Goal: Task Accomplishment & Management: Complete application form

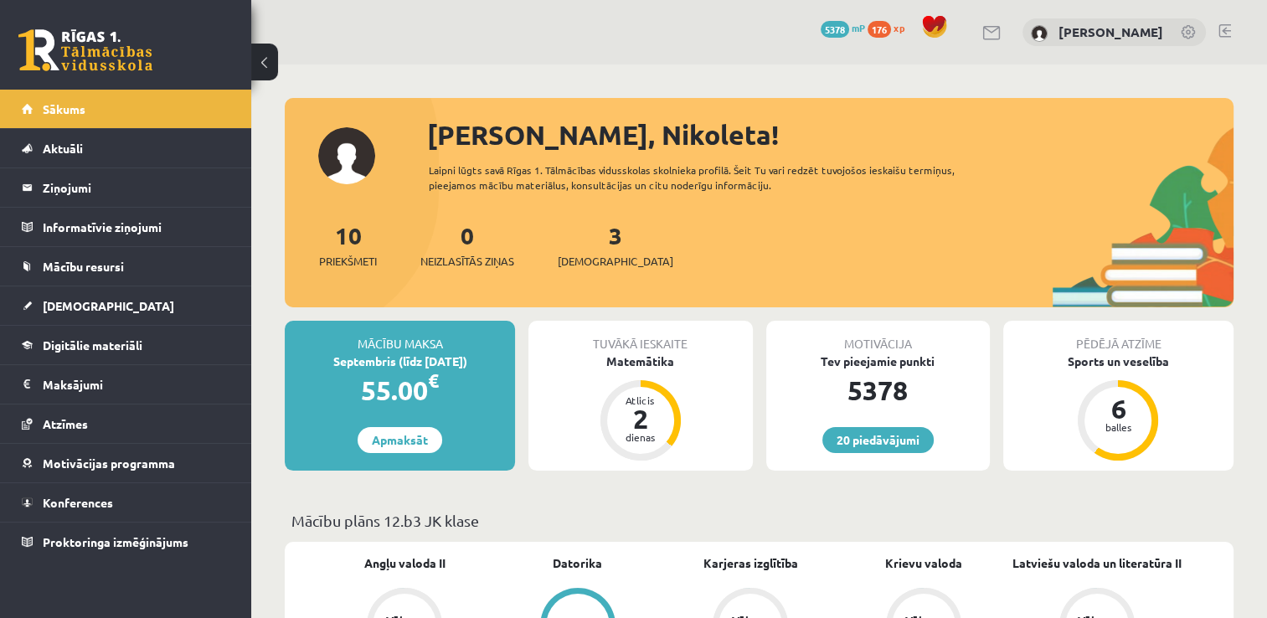
click at [576, 274] on div "10 Priekšmeti 0 Neizlasītās ziņas 3 Ieskaites" at bounding box center [759, 263] width 949 height 90
click at [589, 236] on link "3 Ieskaites" at bounding box center [616, 244] width 116 height 49
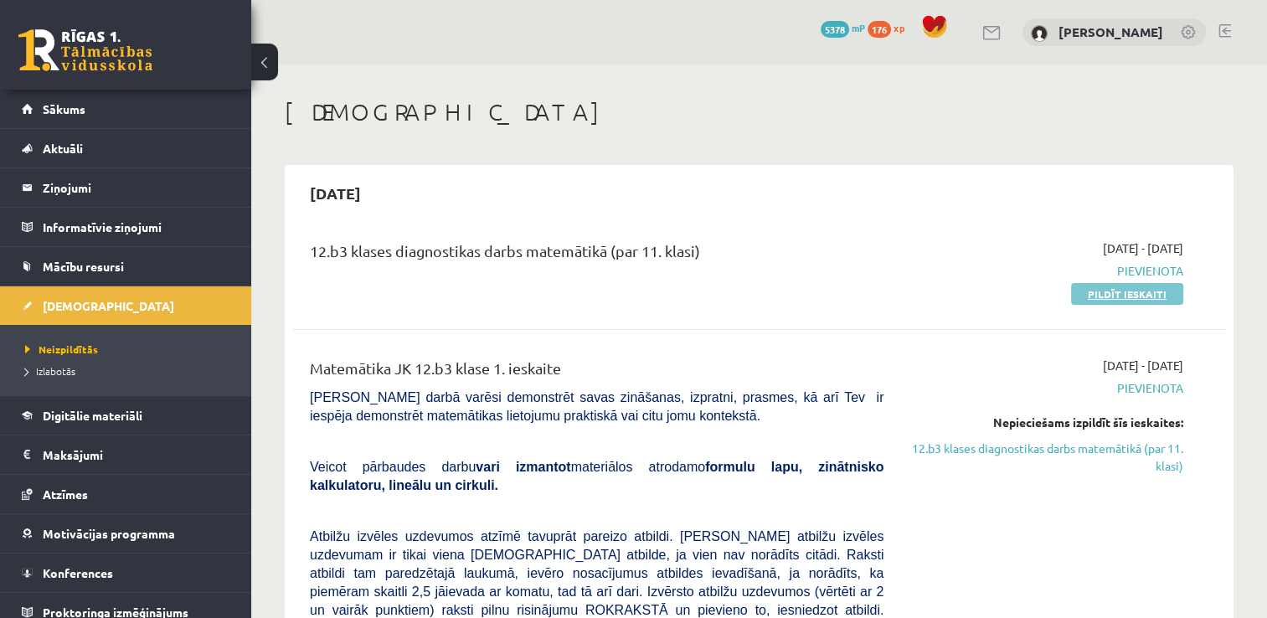
click at [1108, 300] on link "Pildīt ieskaiti" at bounding box center [1127, 294] width 112 height 22
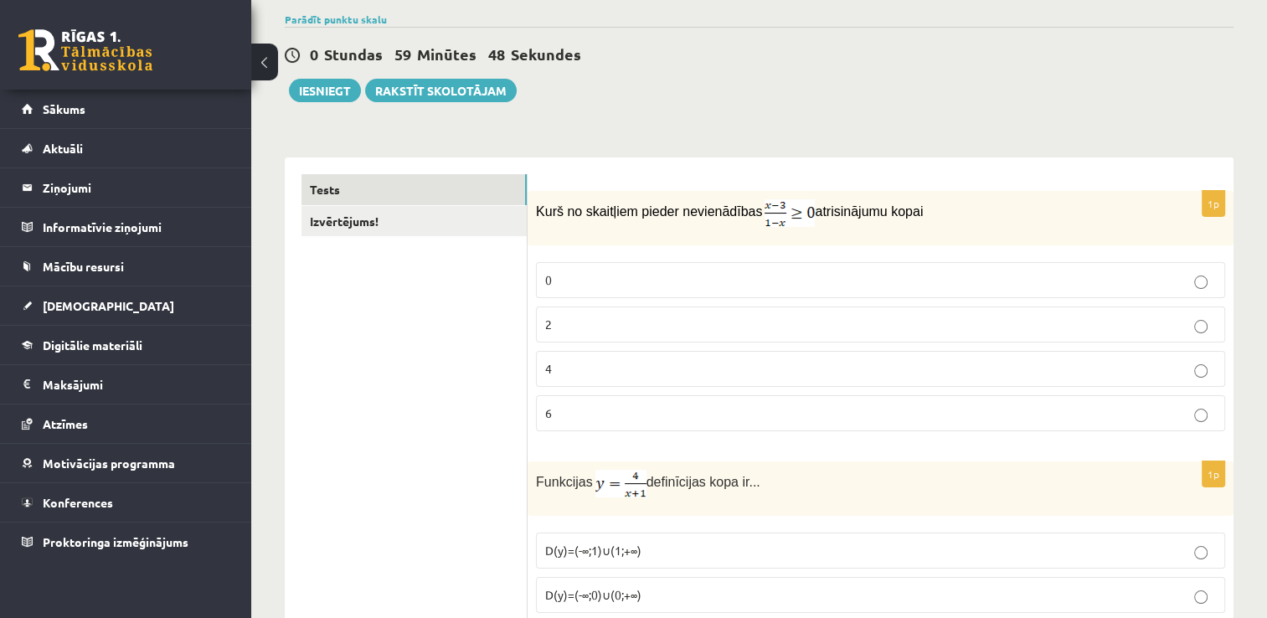
scroll to position [127, 0]
click at [543, 340] on label "2" at bounding box center [880, 324] width 689 height 36
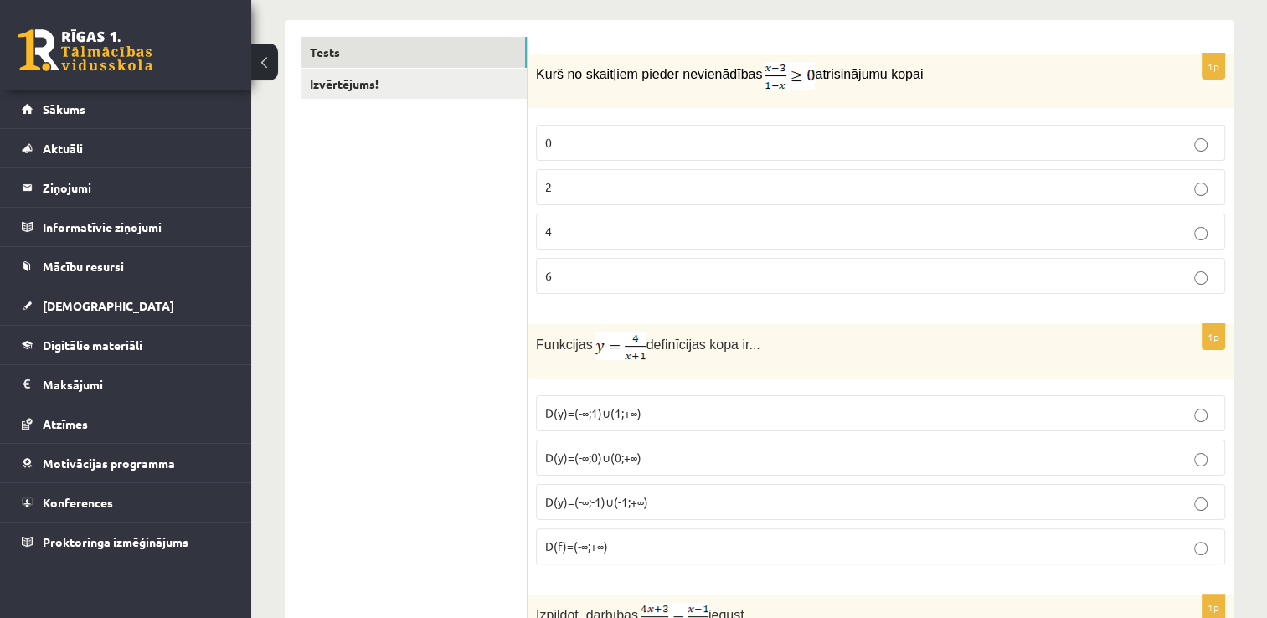
scroll to position [445, 0]
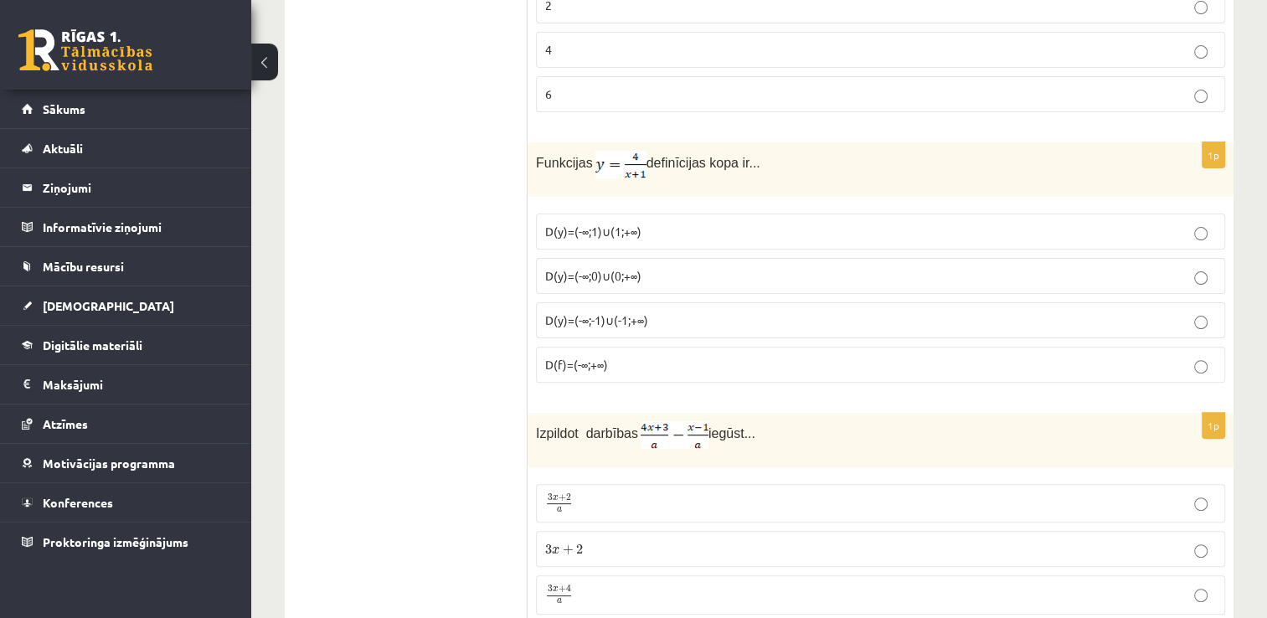
click at [553, 320] on span "D(y)=(-∞;-1)∪(-1;+∞)" at bounding box center [596, 319] width 103 height 15
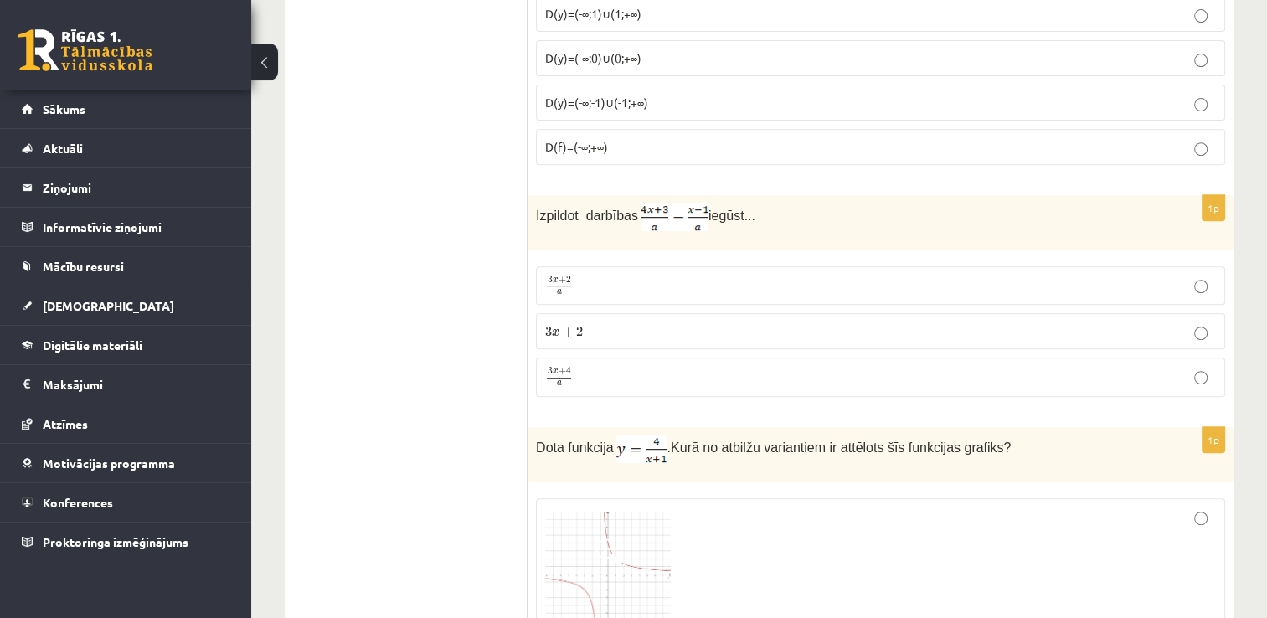
scroll to position [663, 0]
click at [566, 281] on span "2" at bounding box center [568, 280] width 5 height 8
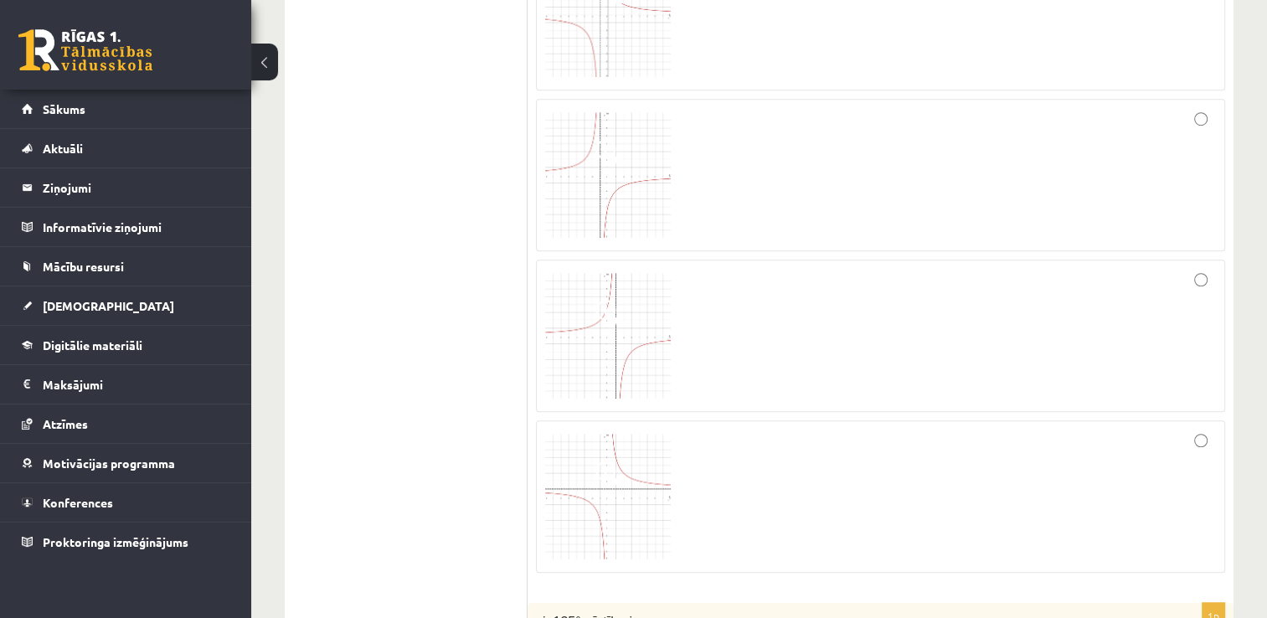
scroll to position [1221, 0]
click at [573, 200] on img at bounding box center [608, 176] width 126 height 126
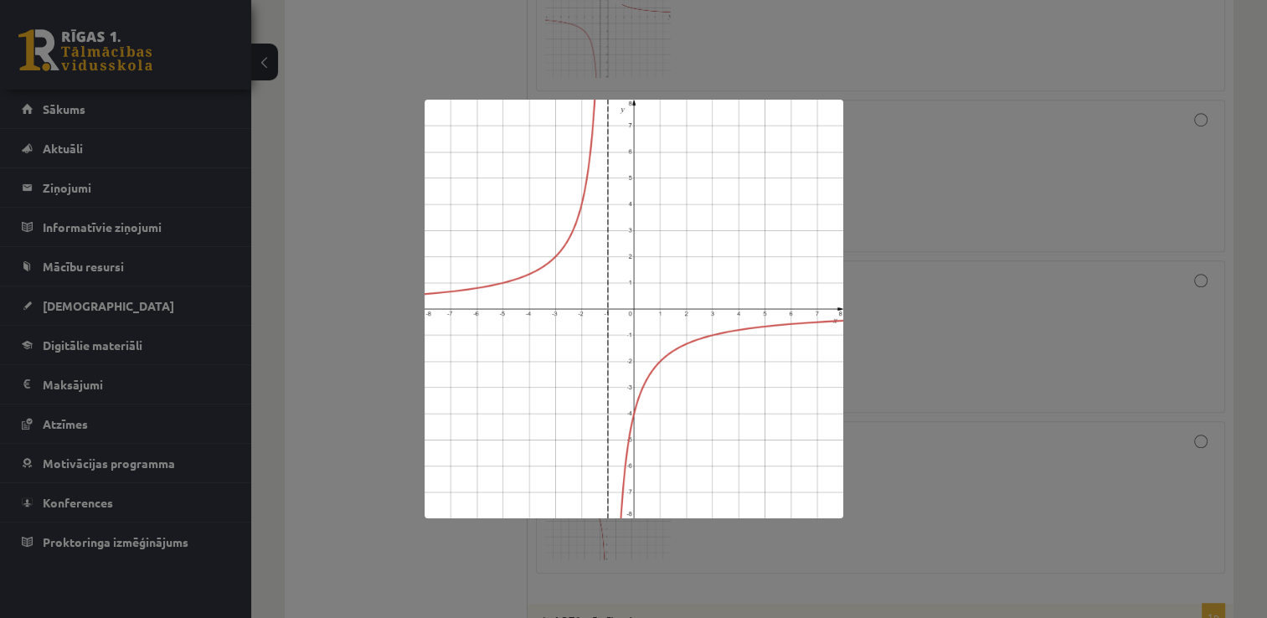
click at [554, 357] on img at bounding box center [633, 309] width 419 height 419
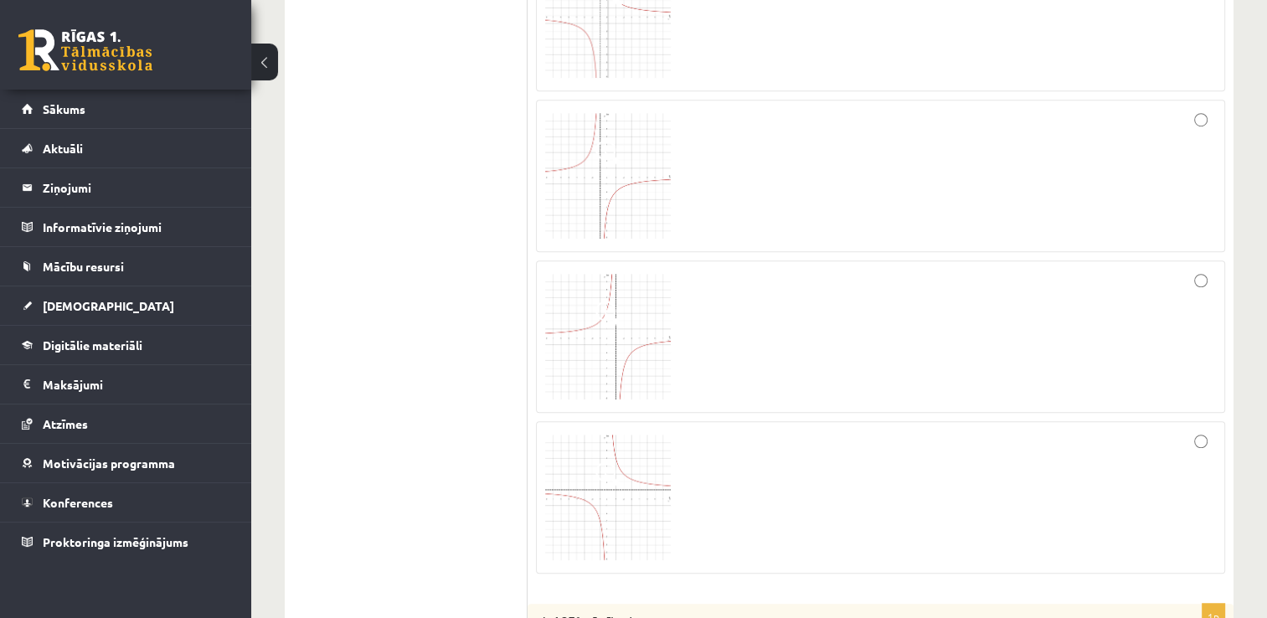
click at [704, 176] on div at bounding box center [880, 176] width 671 height 134
click at [607, 173] on img at bounding box center [608, 176] width 126 height 126
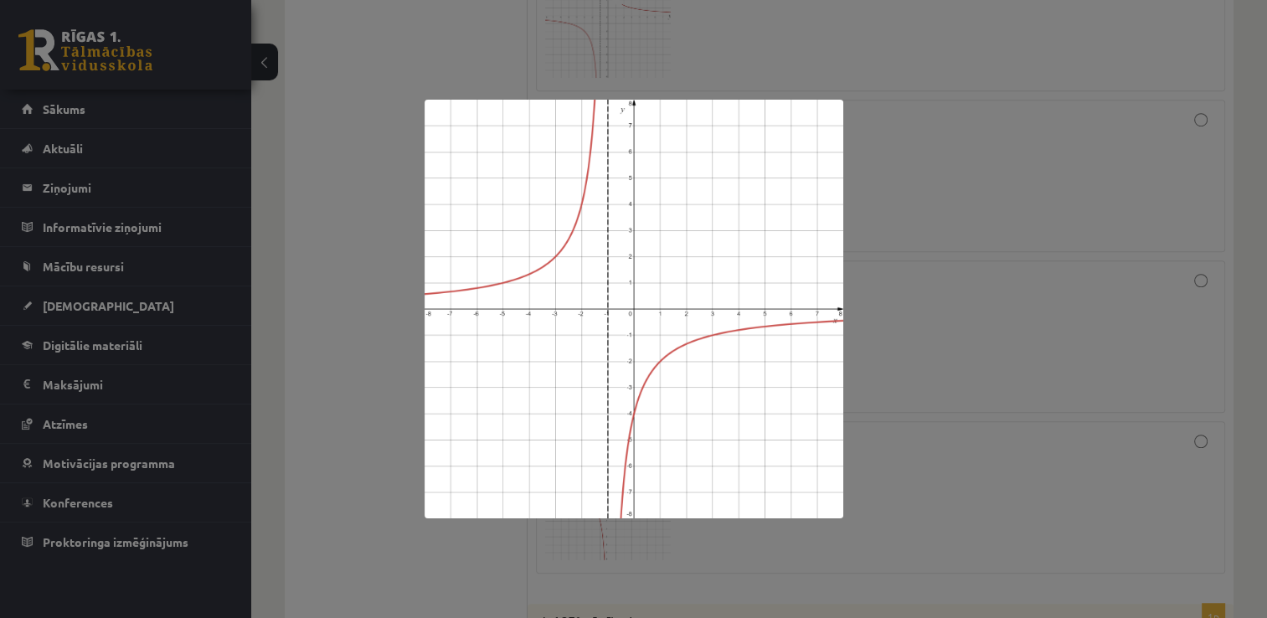
click at [373, 331] on div at bounding box center [633, 309] width 1267 height 618
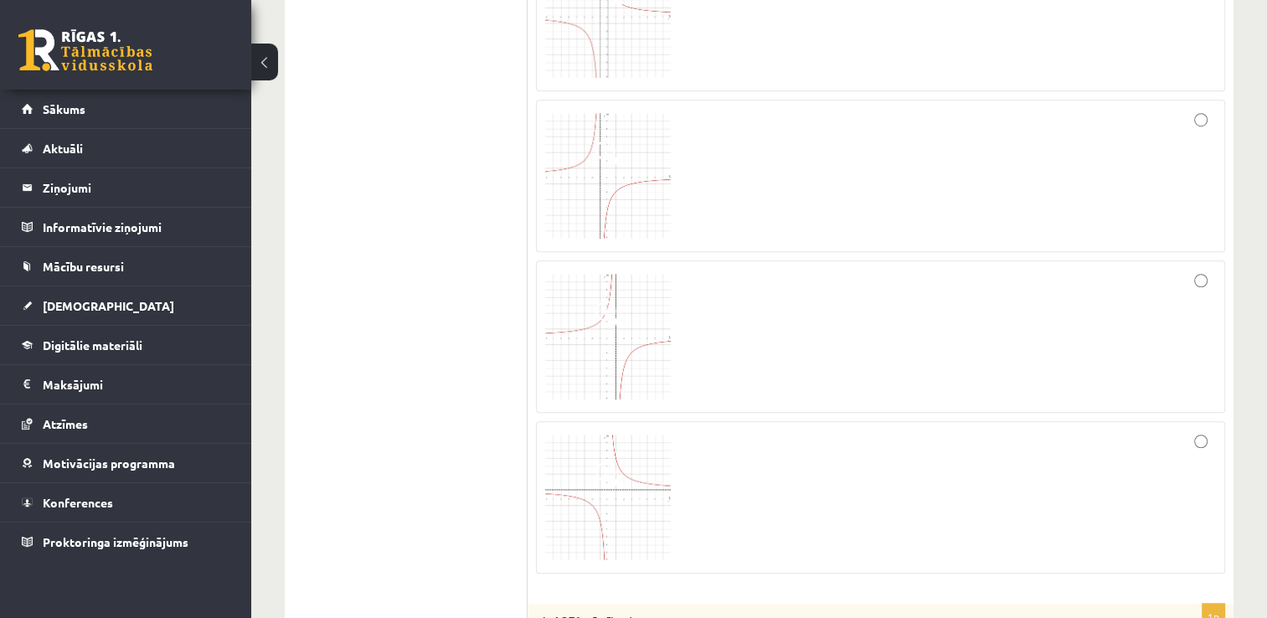
click at [578, 172] on img at bounding box center [608, 176] width 126 height 126
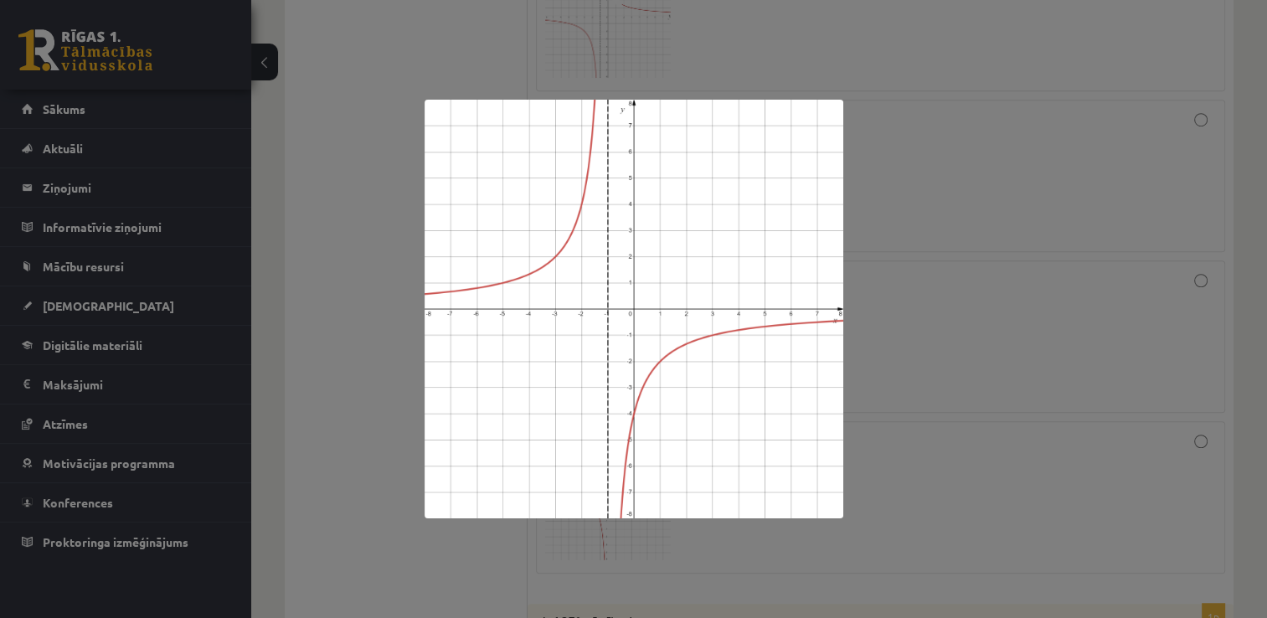
click at [324, 345] on div at bounding box center [633, 309] width 1267 height 618
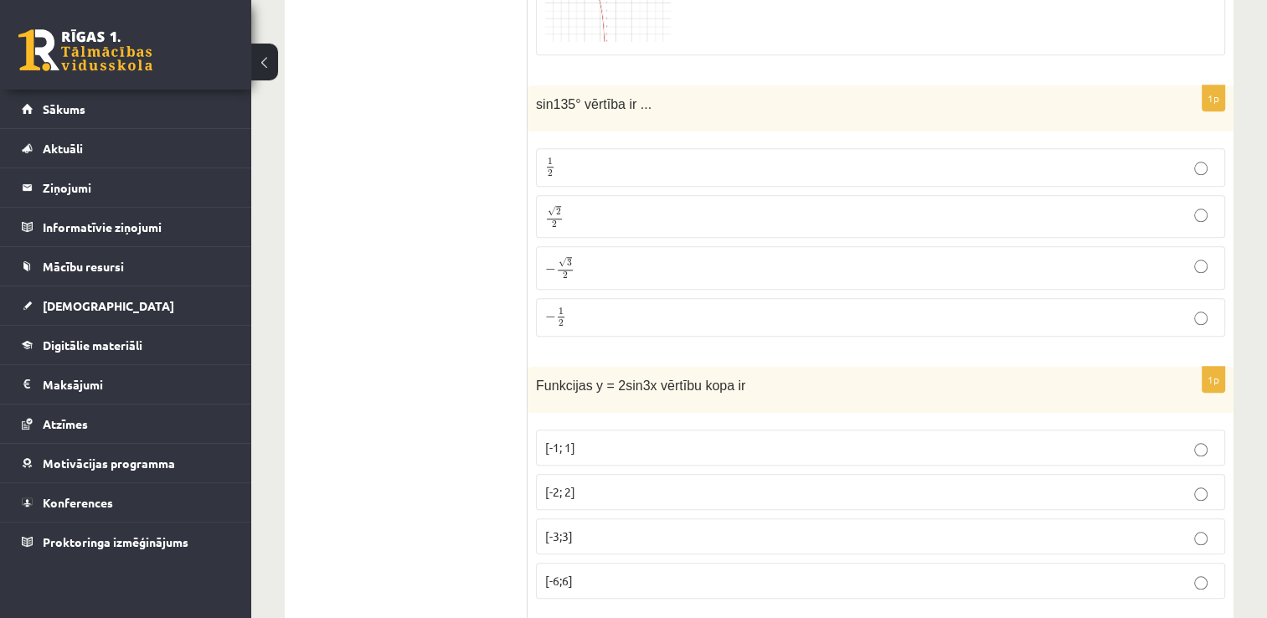
scroll to position [1783, 0]
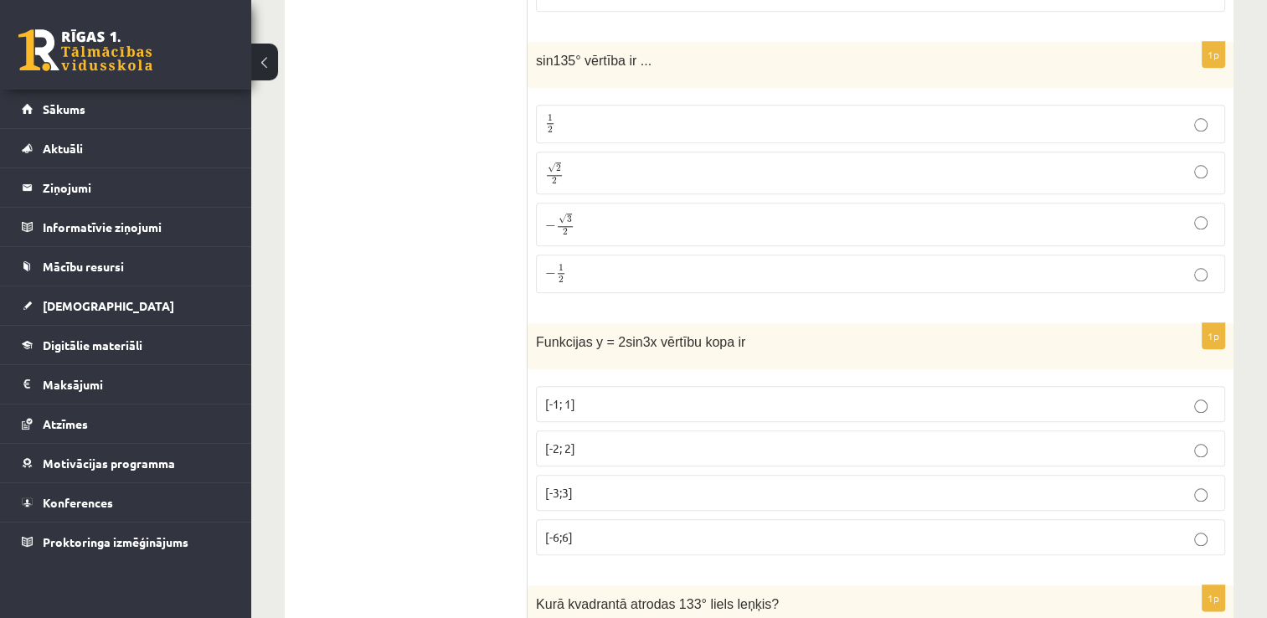
click at [549, 162] on span "√" at bounding box center [552, 167] width 8 height 10
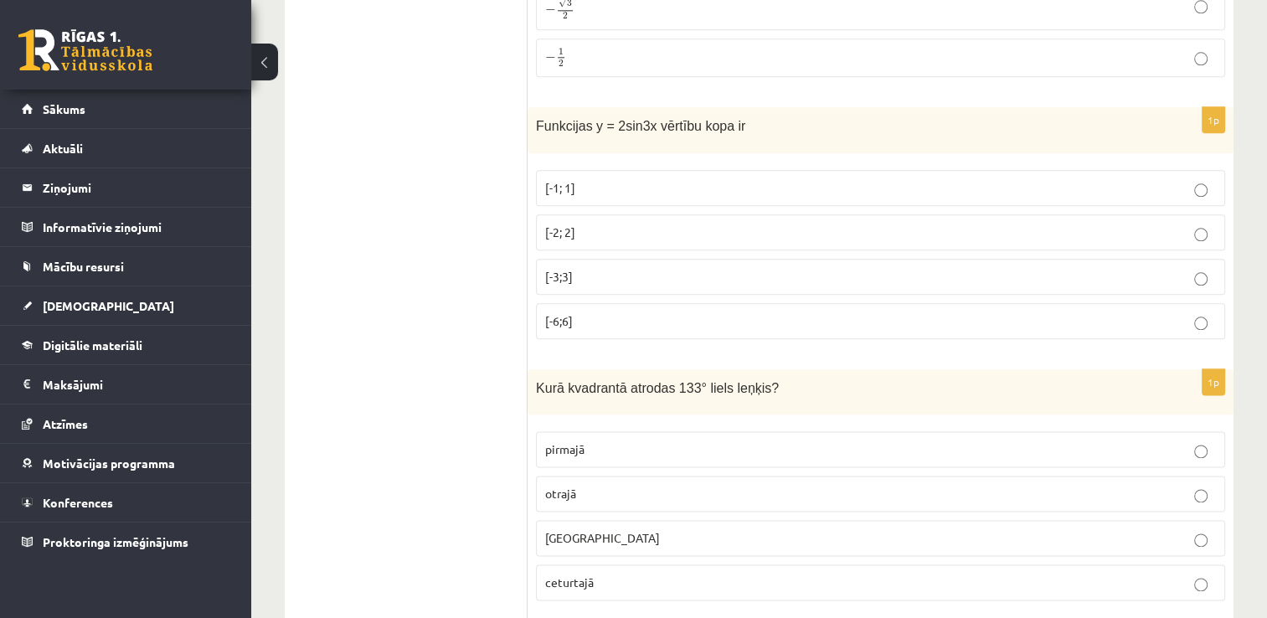
scroll to position [1999, 0]
click at [569, 488] on span "otrajā" at bounding box center [560, 493] width 31 height 15
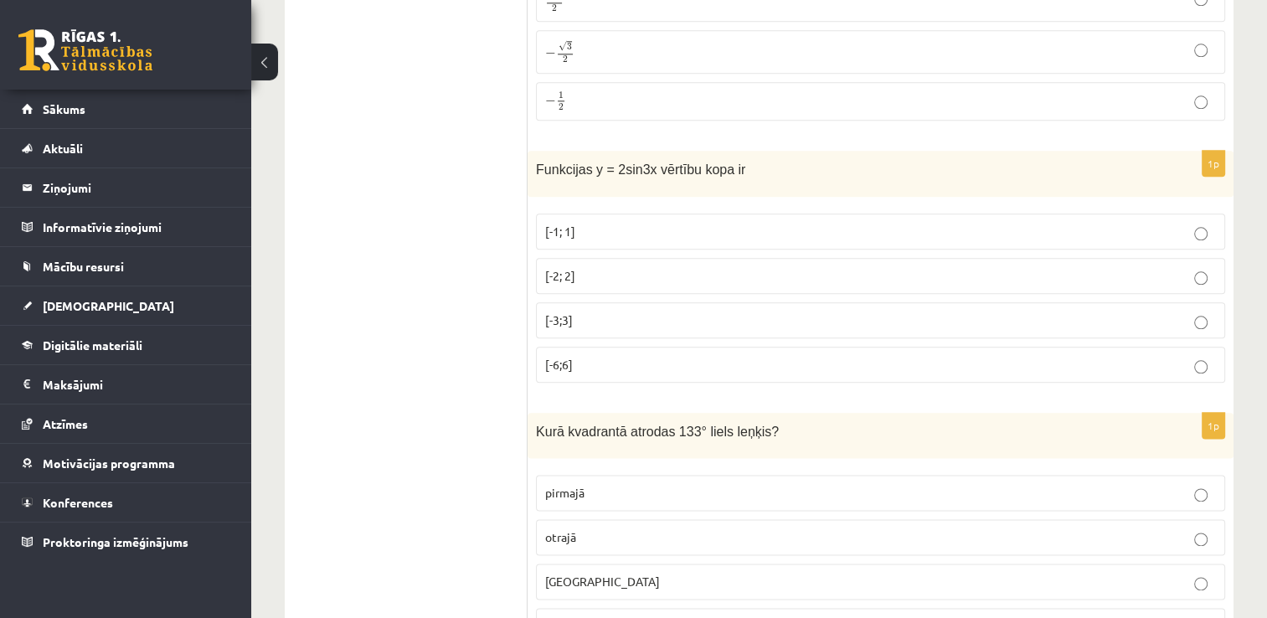
click at [567, 273] on span "[-2; 2]" at bounding box center [560, 275] width 30 height 15
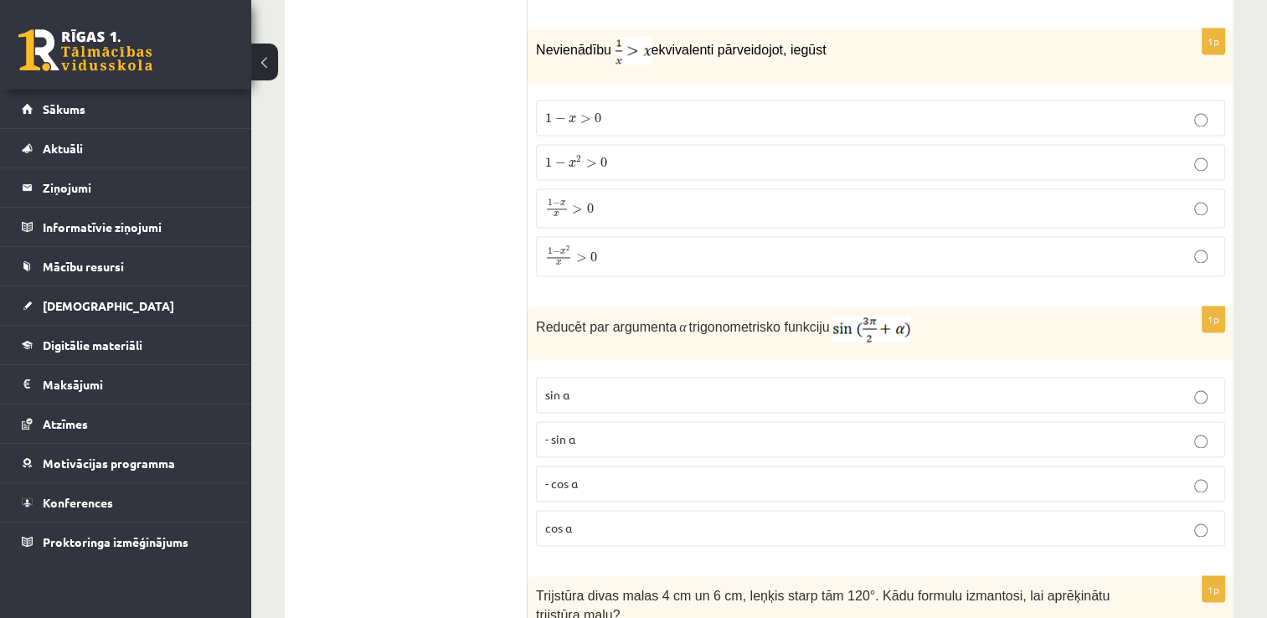
scroll to position [2599, 0]
click at [594, 488] on label "- cos ⁡α" at bounding box center [880, 486] width 689 height 36
click at [589, 254] on span "1 − x 2 x > 0" at bounding box center [571, 259] width 52 height 20
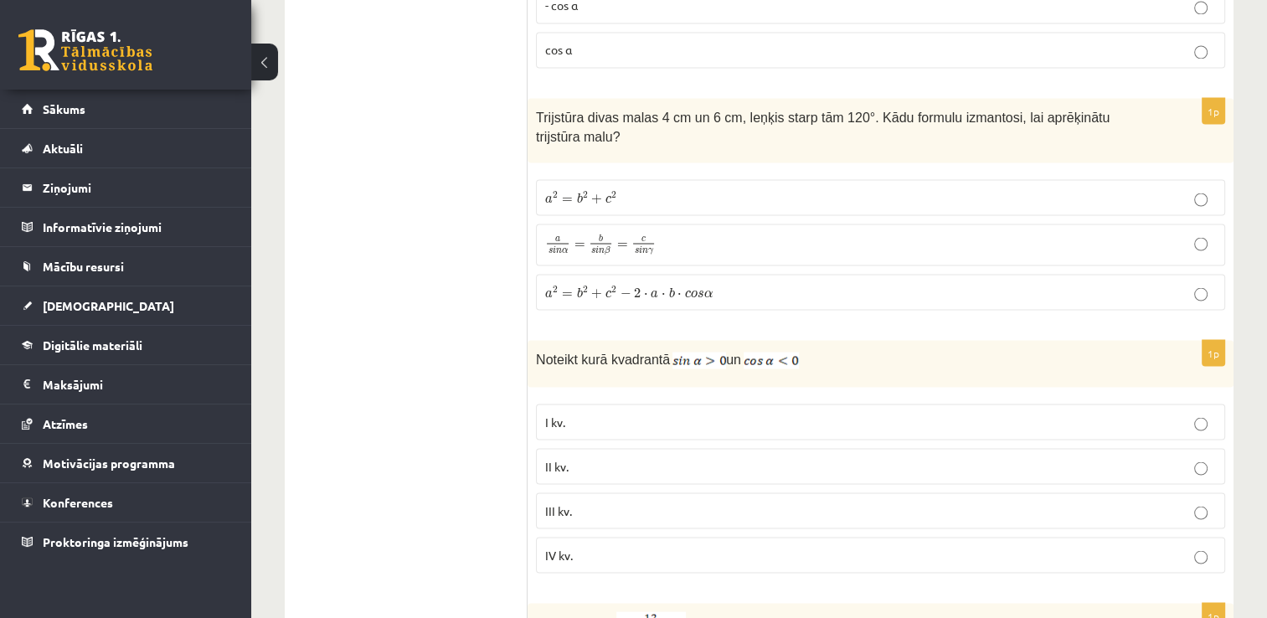
scroll to position [3083, 0]
click at [575, 271] on label "a 2 = b 2 + c 2 − 2 ⋅ a ⋅ b ⋅ c o s α a 2 = b 2 + c 2 − 2 ⋅ a ⋅ b ⋅ c o s α" at bounding box center [880, 288] width 689 height 36
click at [546, 270] on label "a 2 = b 2 + c 2 − 2 ⋅ a ⋅ b ⋅ c o s α a 2 = b 2 + c 2 − 2 ⋅ a ⋅ b ⋅ c o s α" at bounding box center [880, 288] width 689 height 36
click at [571, 193] on span "=" at bounding box center [567, 195] width 11 height 5
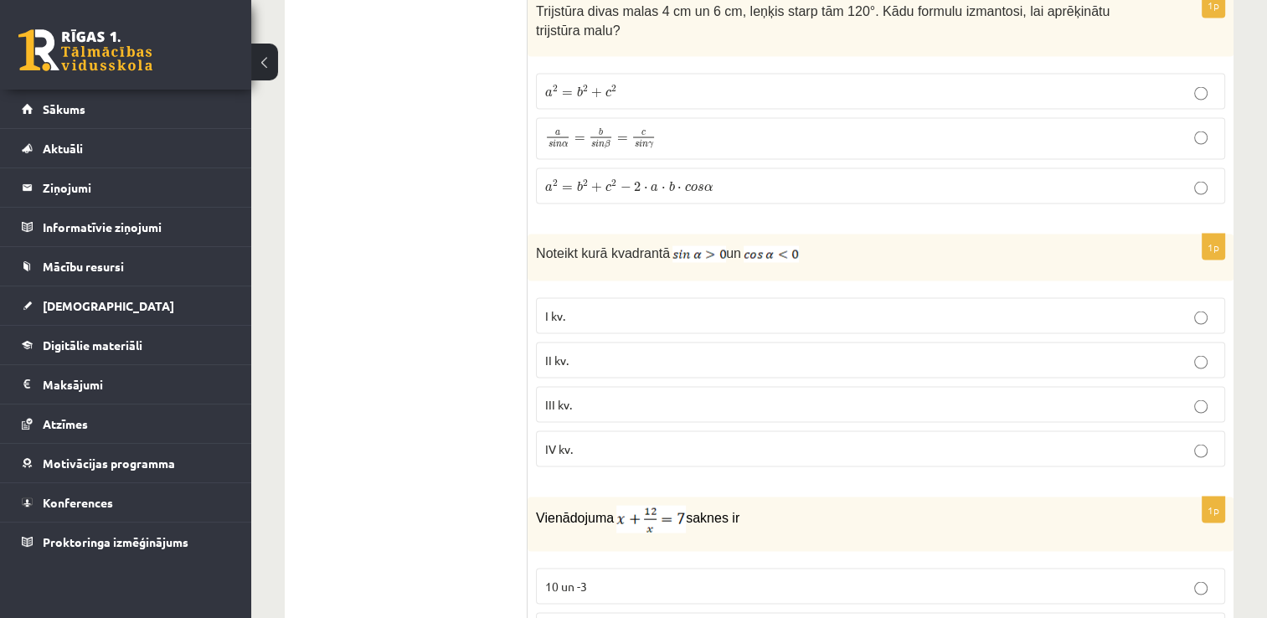
scroll to position [3127, 0]
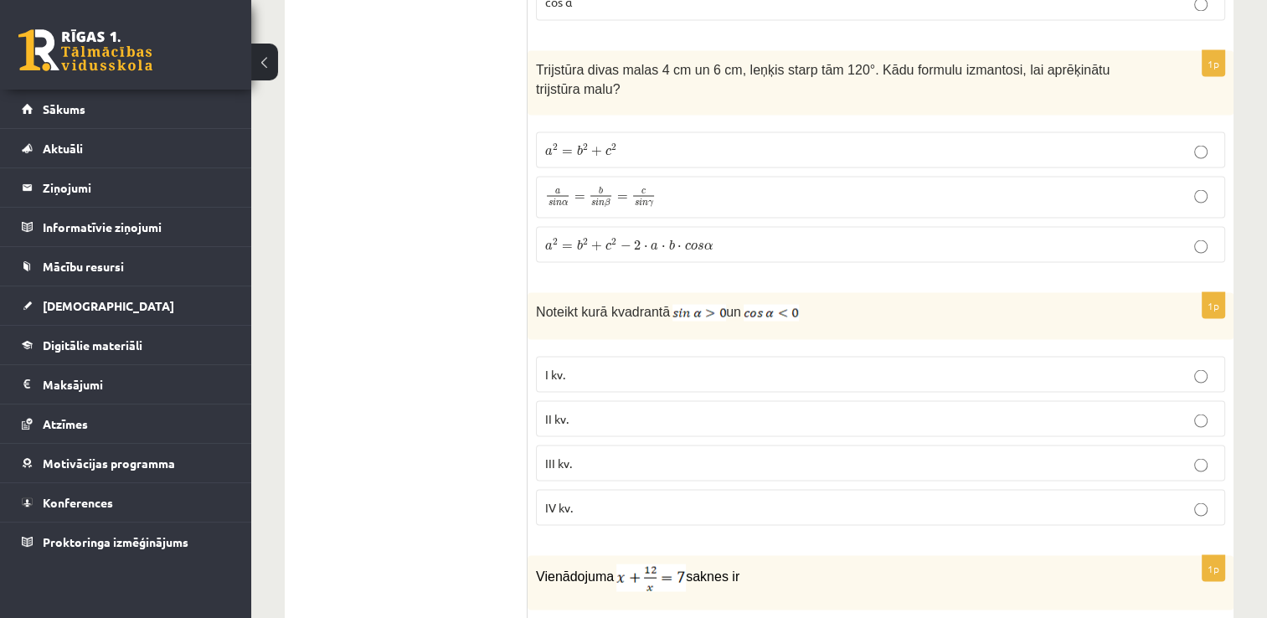
click at [576, 235] on p "a 2 = b 2 + c 2 − 2 ⋅ a ⋅ b ⋅ c o s α a 2 = b 2 + c 2 − 2 ⋅ a ⋅ b ⋅ c o s α" at bounding box center [880, 244] width 671 height 18
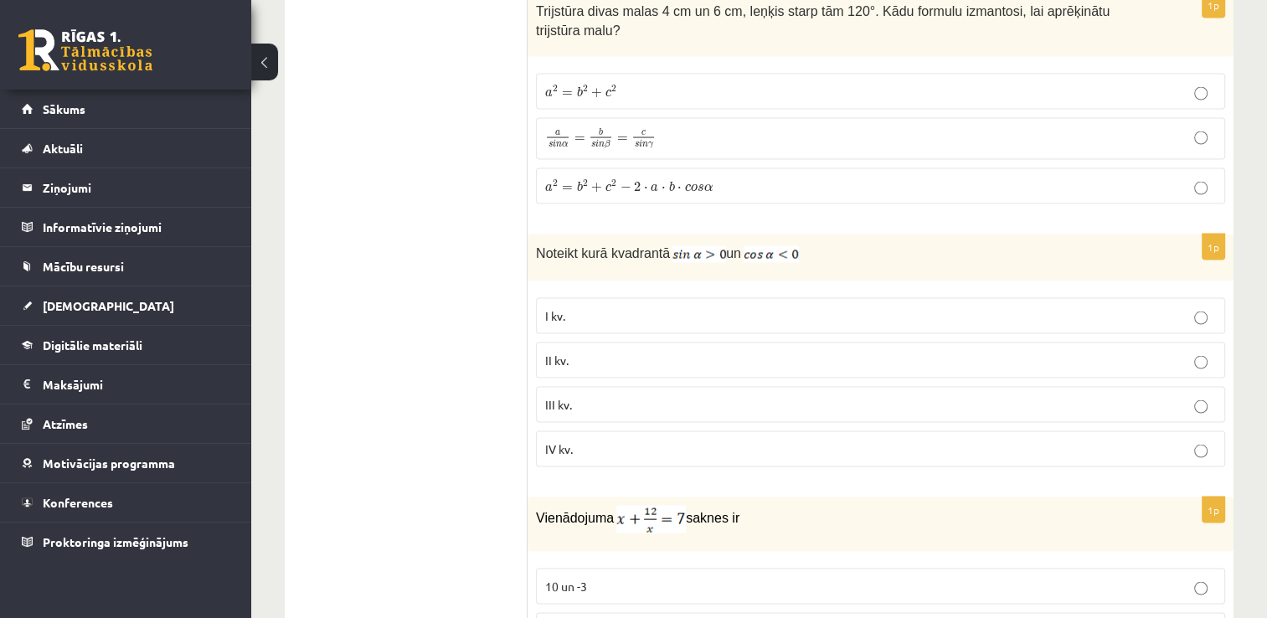
scroll to position [3288, 0]
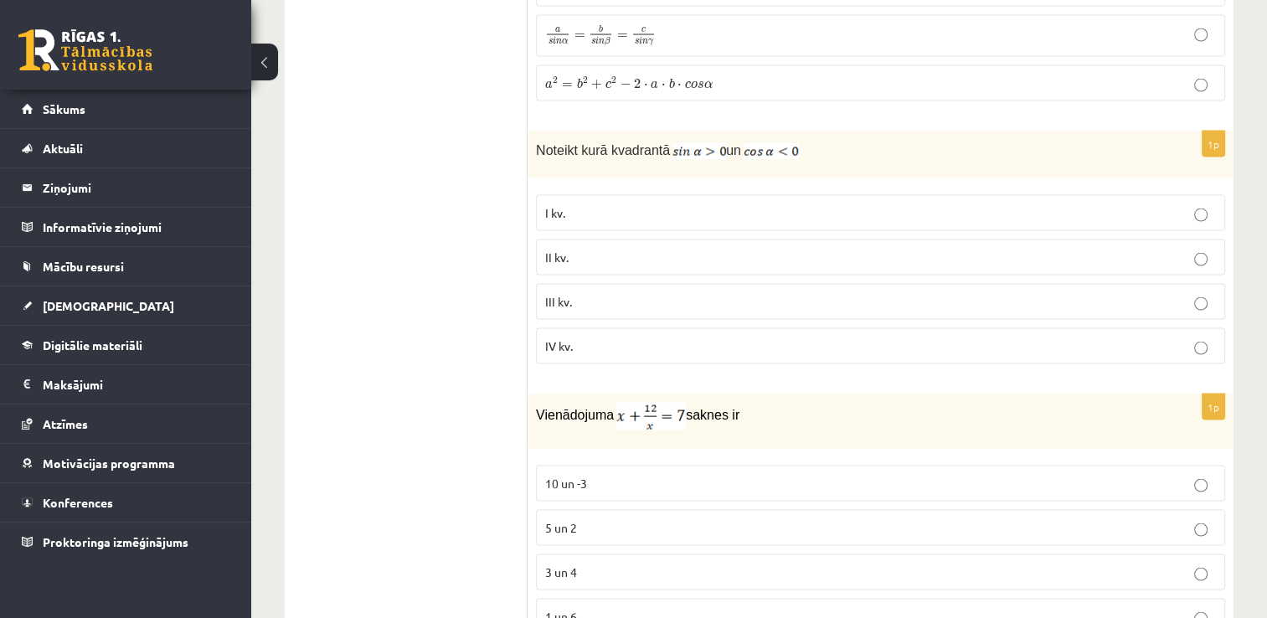
click at [645, 249] on p "II kv." at bounding box center [880, 258] width 671 height 18
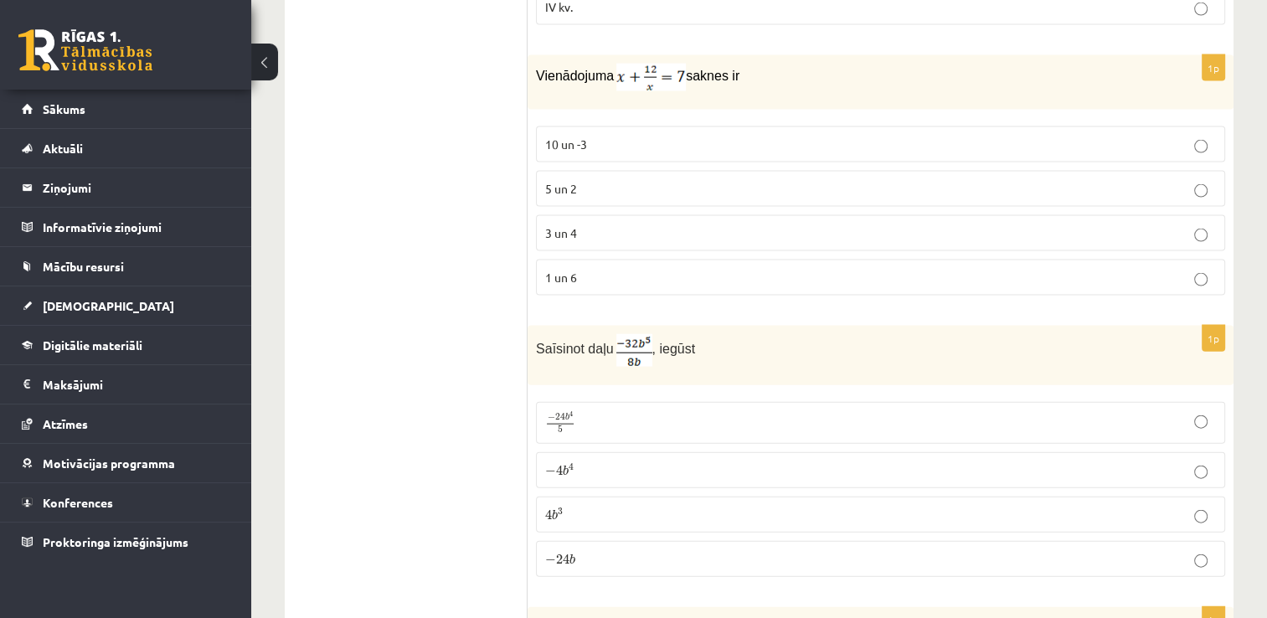
scroll to position [3630, 0]
click at [569, 222] on span "3 un 4" at bounding box center [561, 229] width 32 height 15
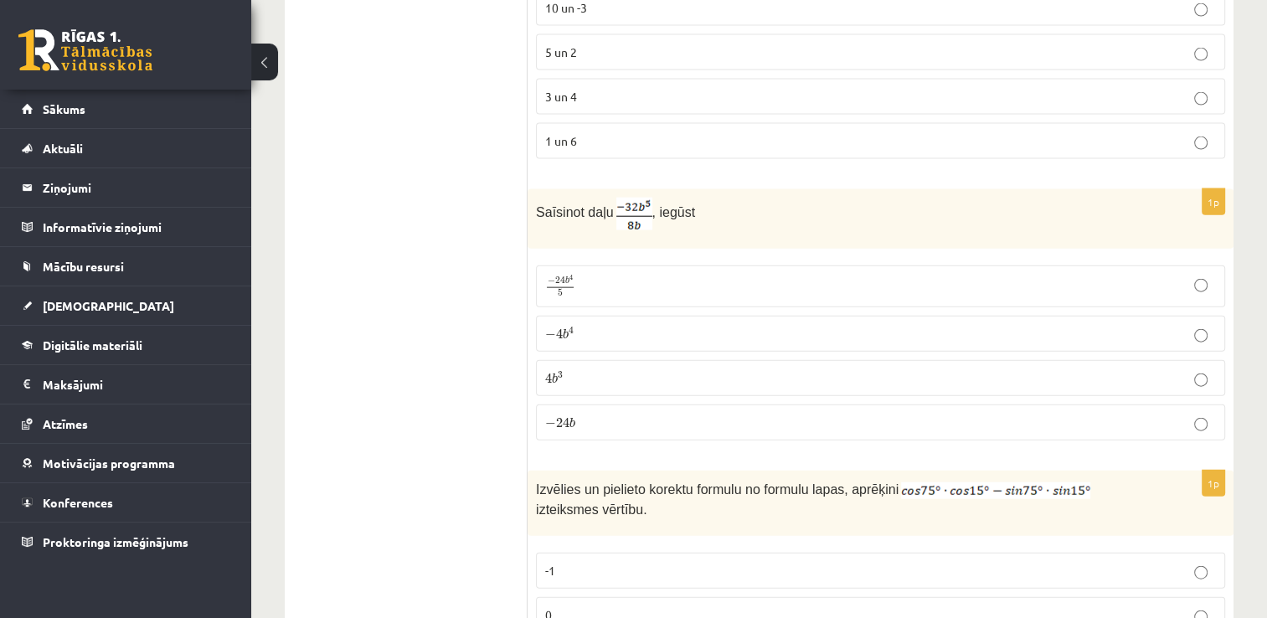
scroll to position [3781, 0]
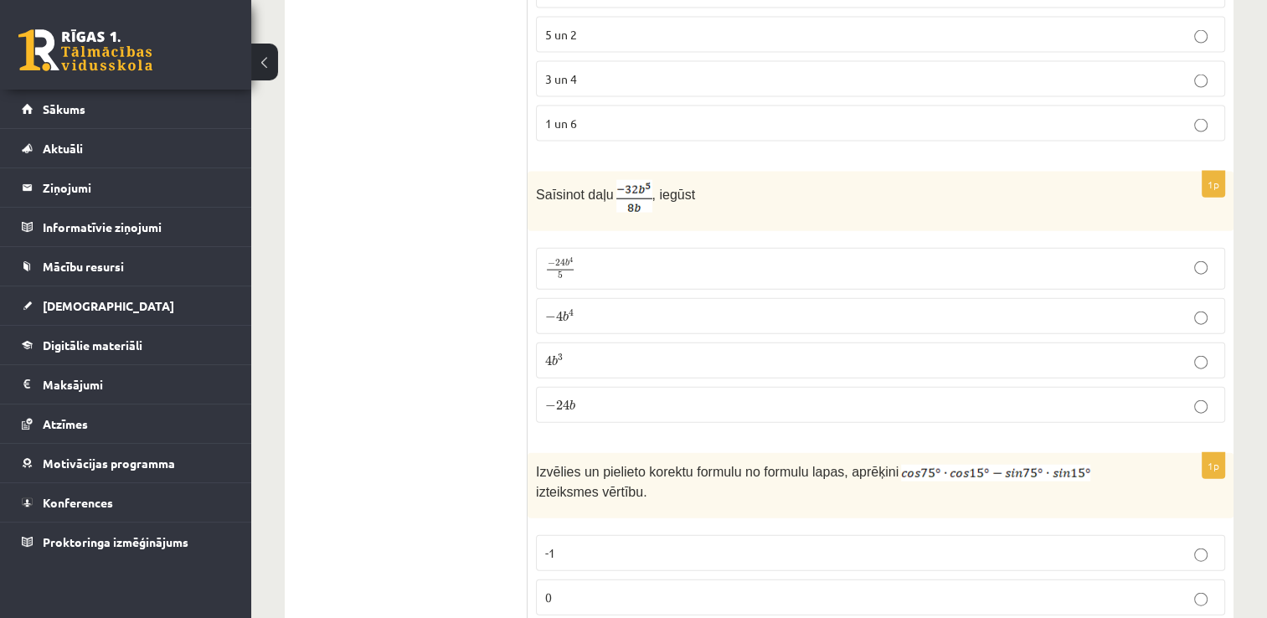
click at [589, 307] on p "− 4 b 4 − 4 b 4" at bounding box center [880, 316] width 671 height 18
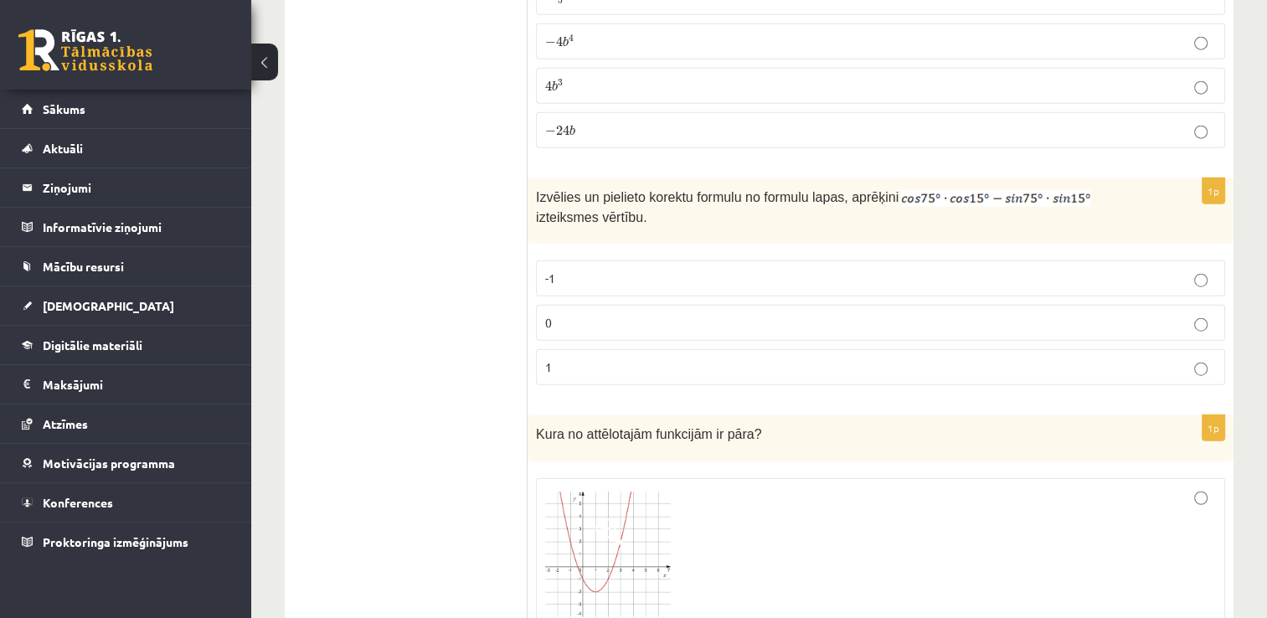
scroll to position [4055, 0]
click at [800, 305] on label "0" at bounding box center [880, 323] width 689 height 36
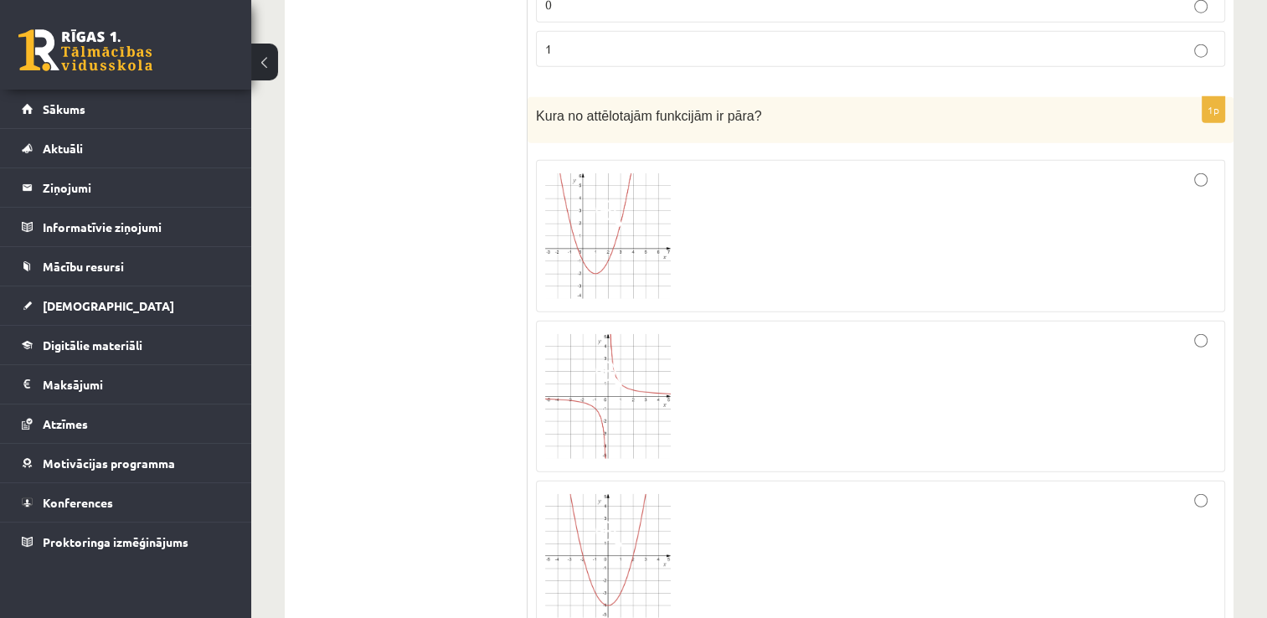
scroll to position [4374, 0]
click at [847, 209] on div at bounding box center [880, 236] width 671 height 134
click at [887, 356] on div at bounding box center [880, 397] width 671 height 134
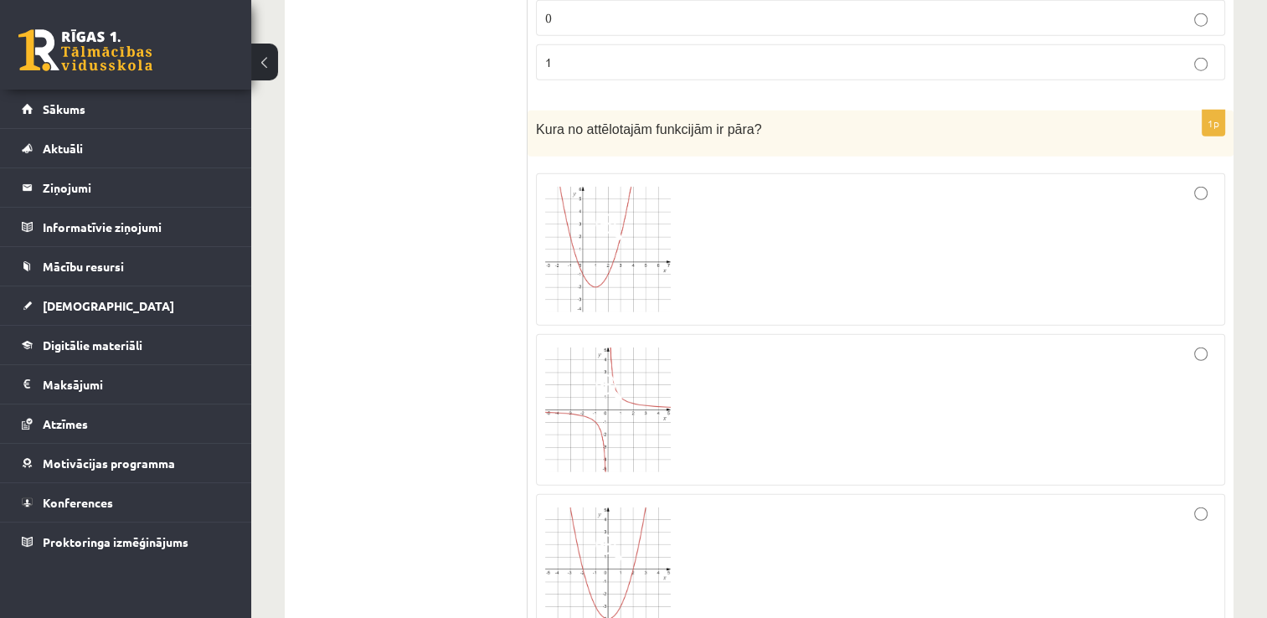
scroll to position [4405, 0]
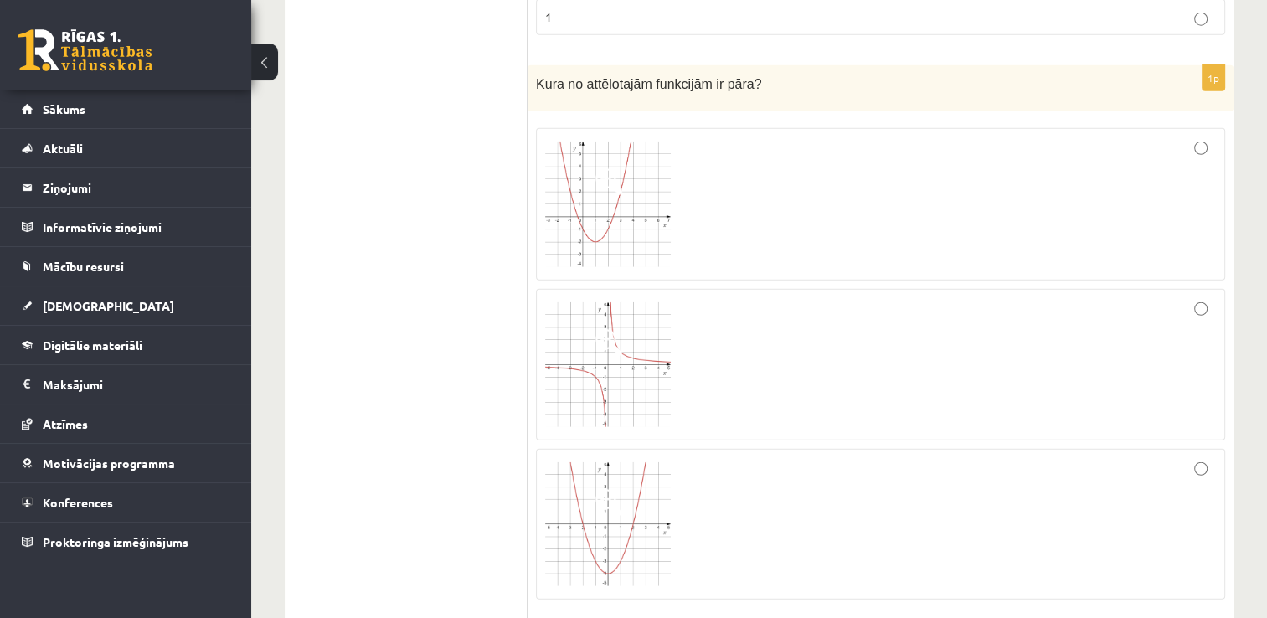
click at [767, 138] on div at bounding box center [880, 204] width 671 height 134
click at [615, 193] on img at bounding box center [608, 204] width 126 height 126
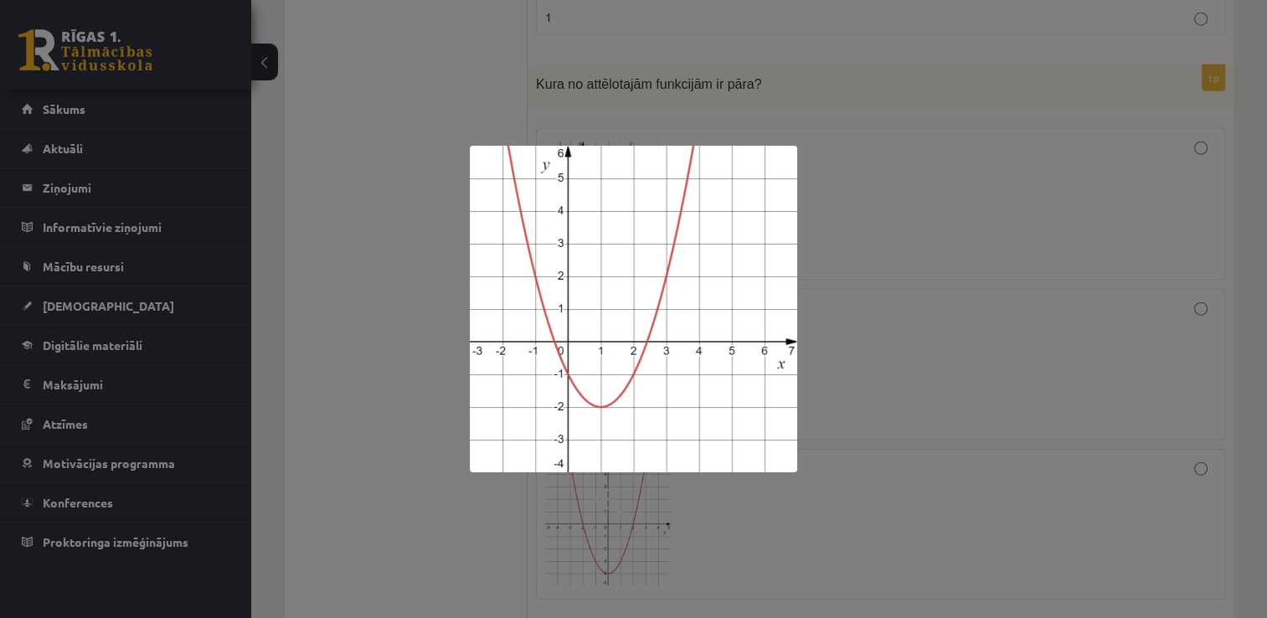
click at [370, 301] on div at bounding box center [633, 309] width 1267 height 618
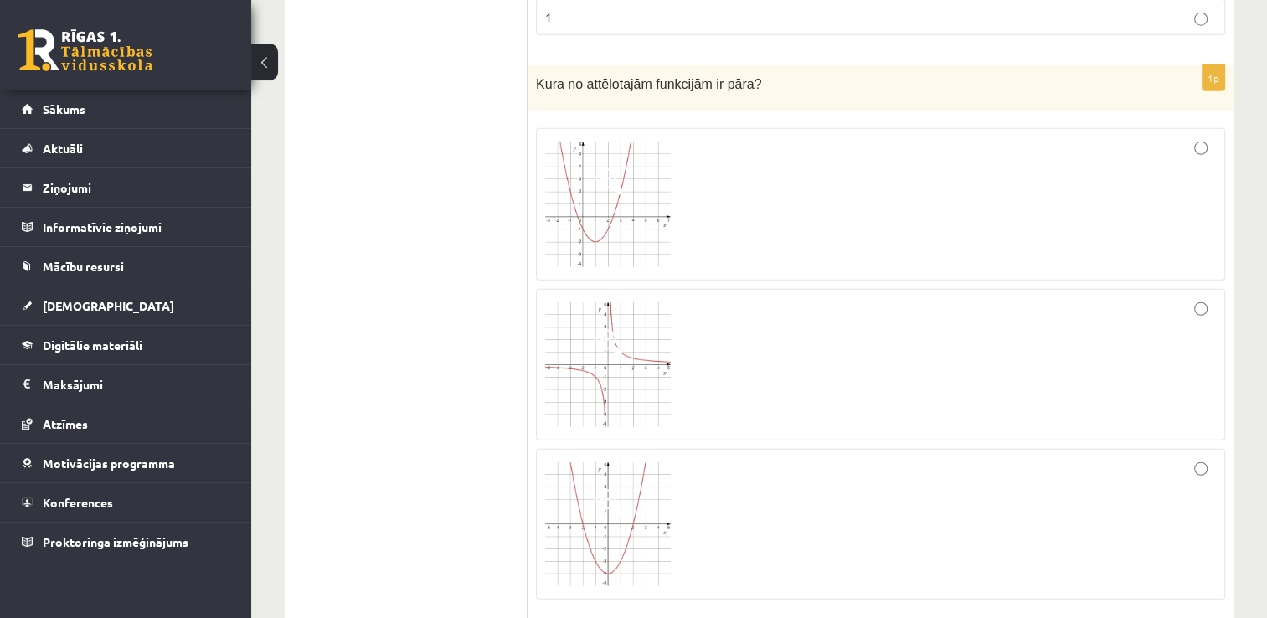
click at [692, 469] on div at bounding box center [880, 524] width 671 height 132
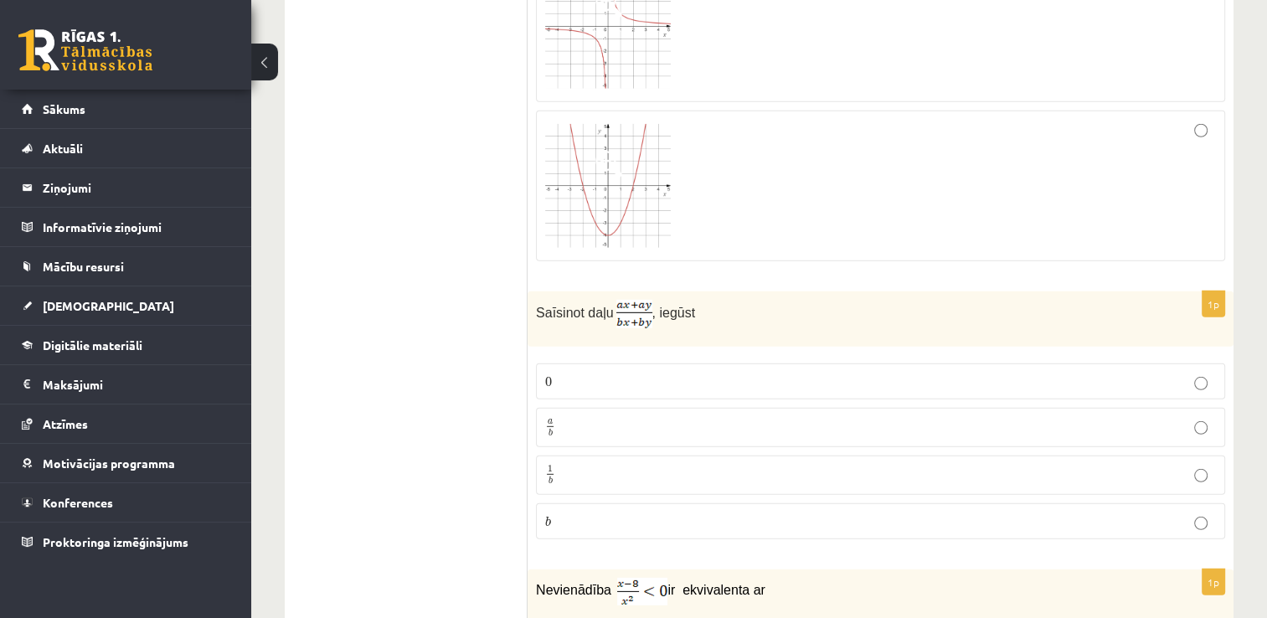
scroll to position [4747, 0]
click at [549, 188] on img at bounding box center [608, 183] width 126 height 124
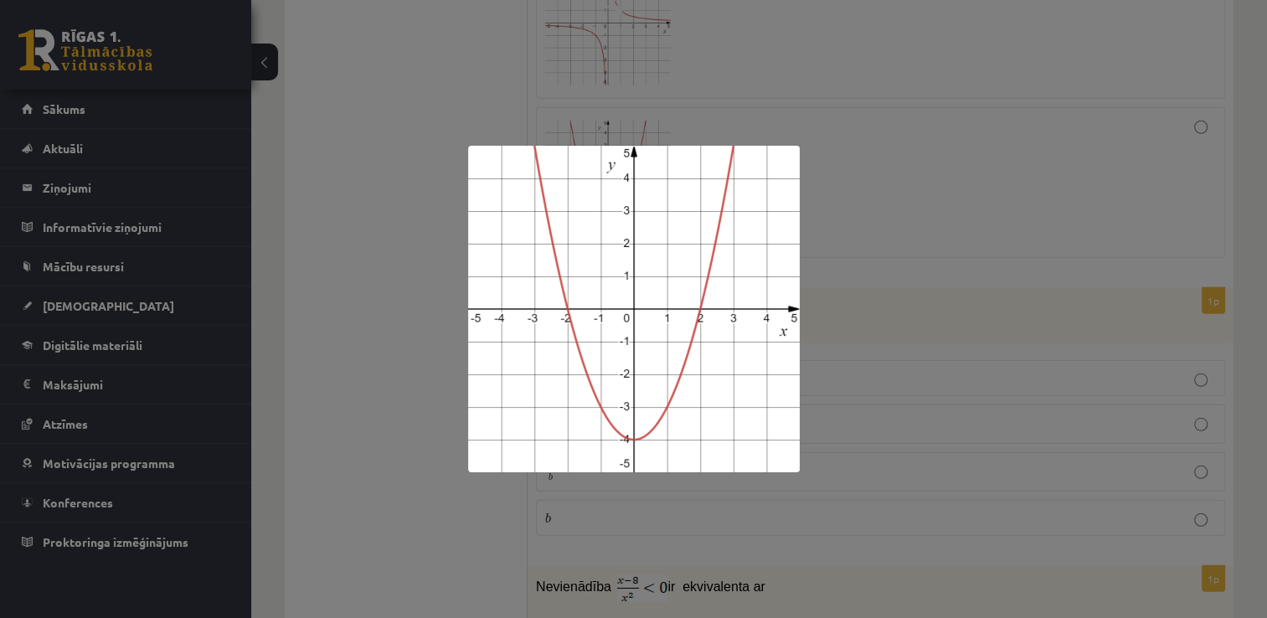
click at [431, 216] on div at bounding box center [633, 309] width 1267 height 618
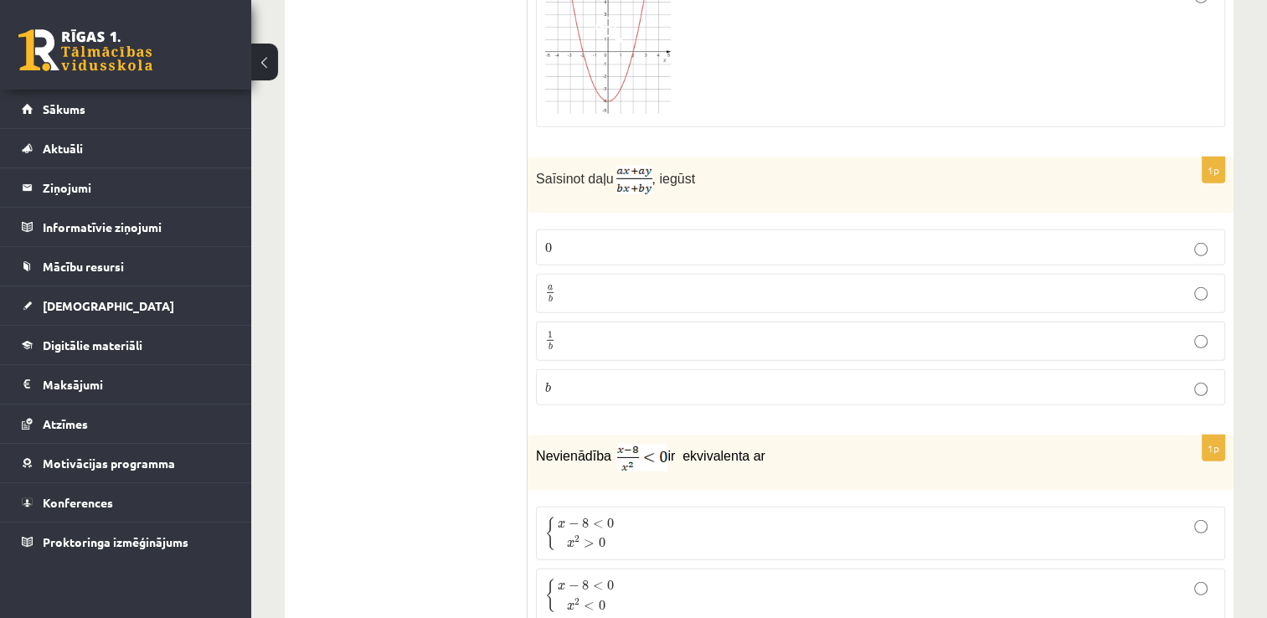
scroll to position [4888, 0]
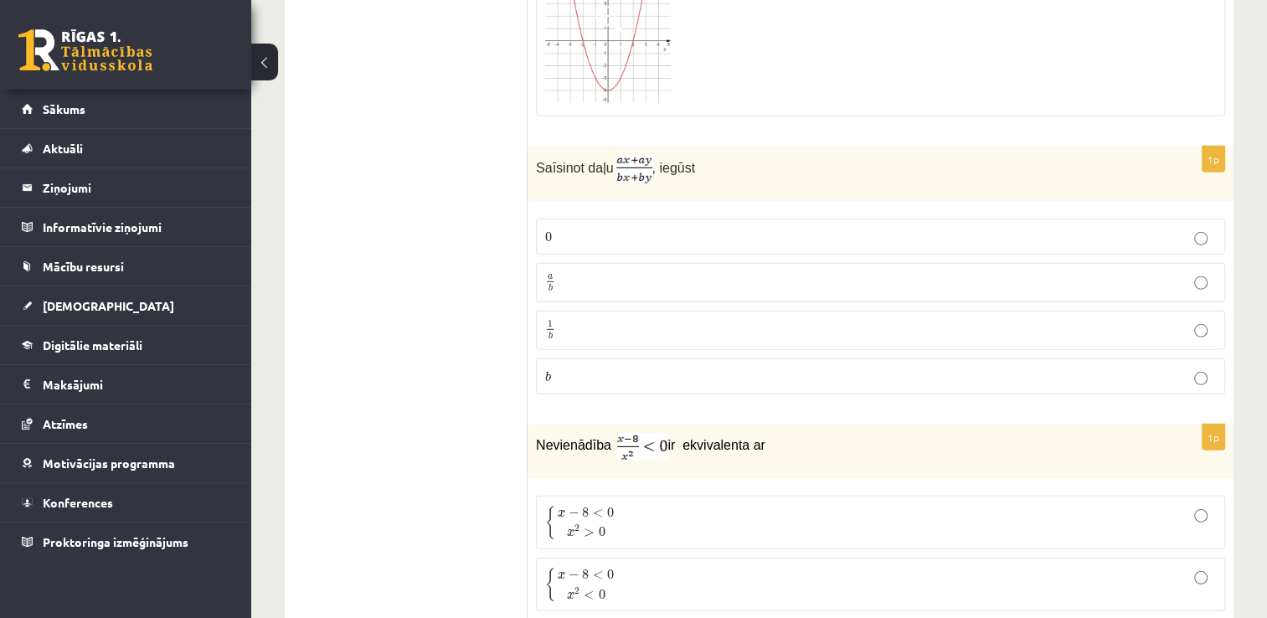
click at [563, 272] on p "a b a b" at bounding box center [880, 282] width 671 height 21
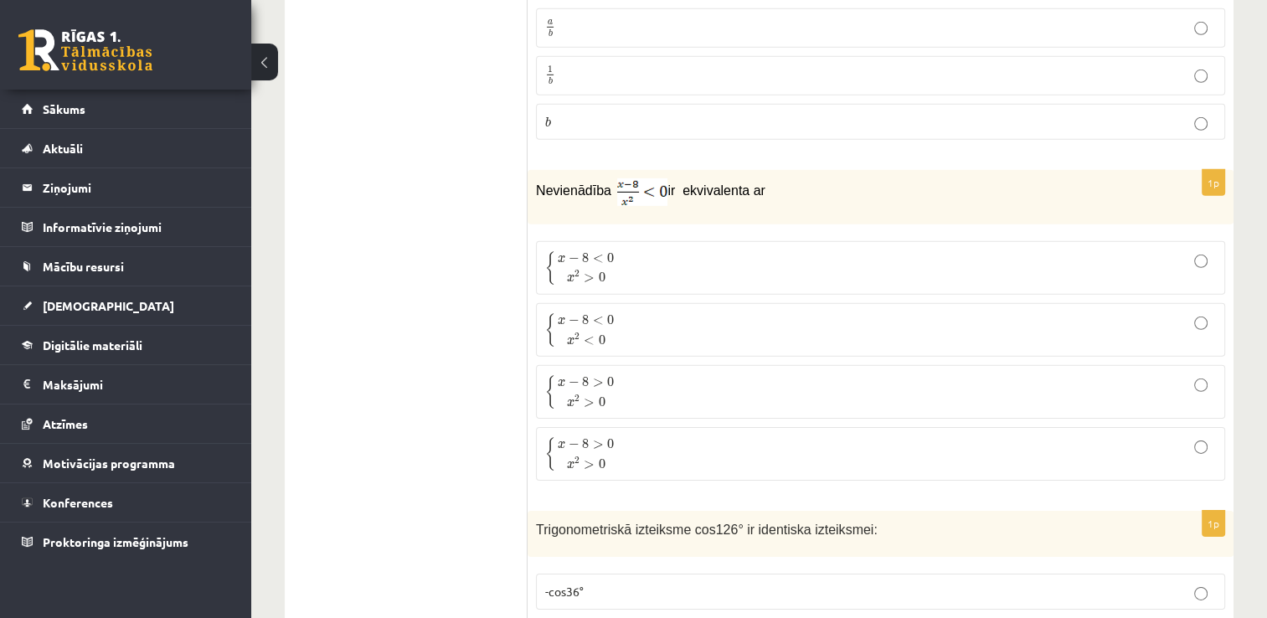
scroll to position [5146, 0]
click at [651, 309] on p "{ x − 8 < 0 x 2 < 0 { x − 8 < 0 x 2 < 0" at bounding box center [880, 326] width 671 height 35
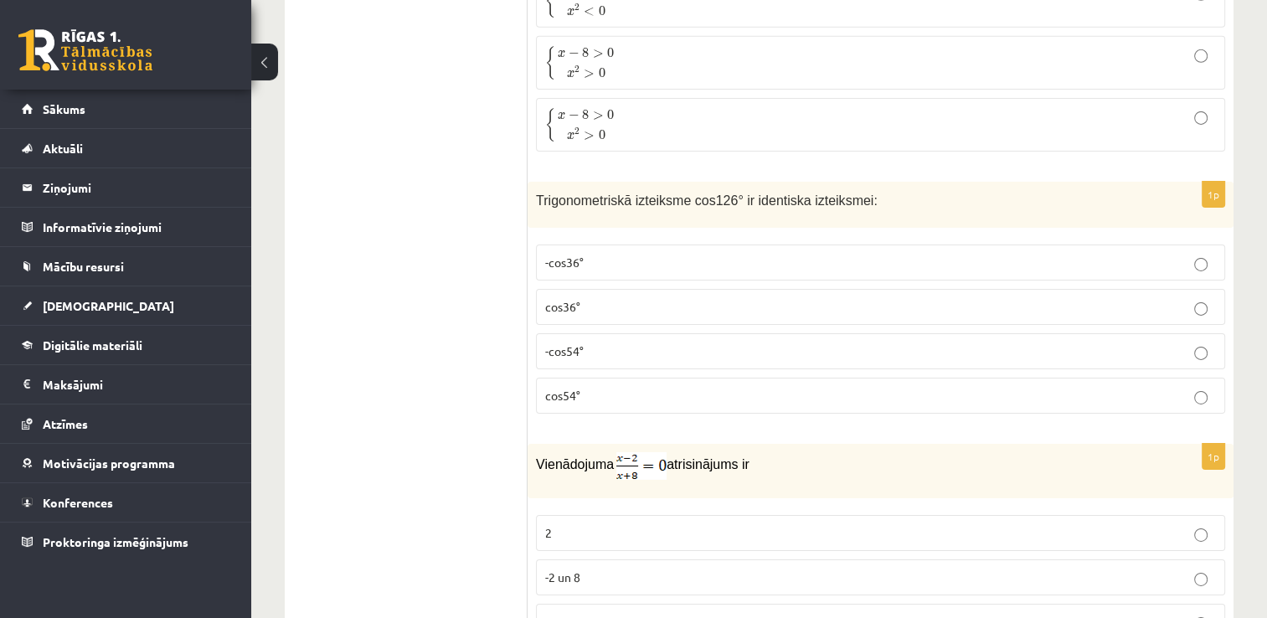
scroll to position [5488, 0]
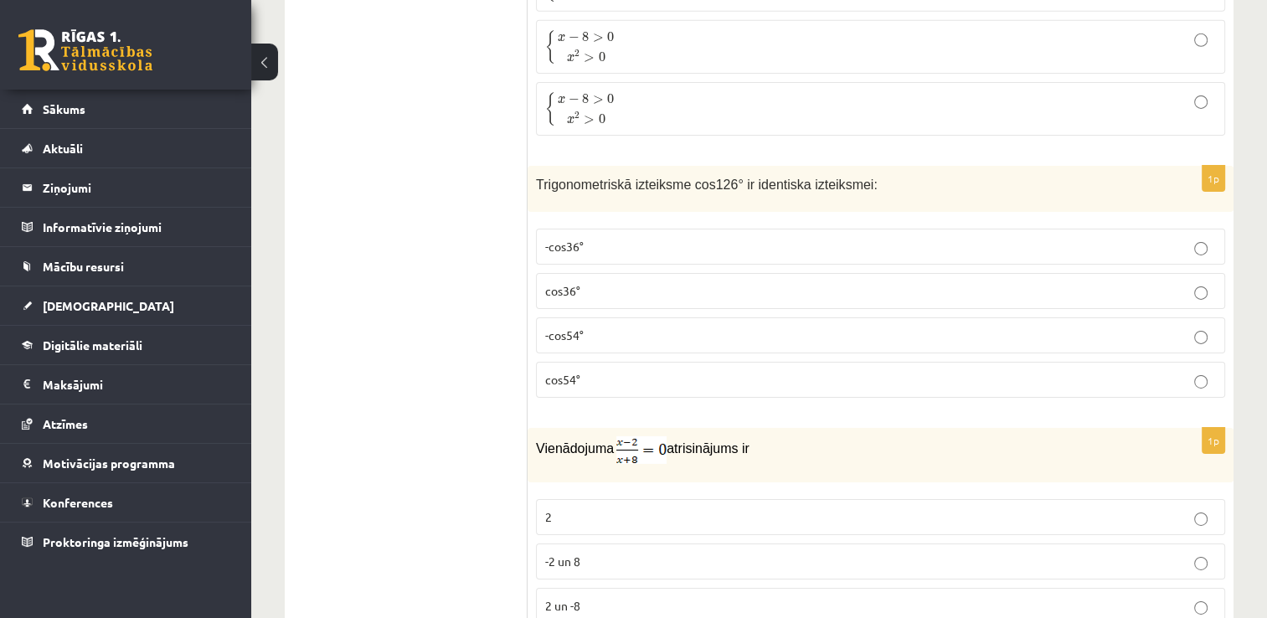
click at [551, 317] on label "-cos54°" at bounding box center [880, 335] width 689 height 36
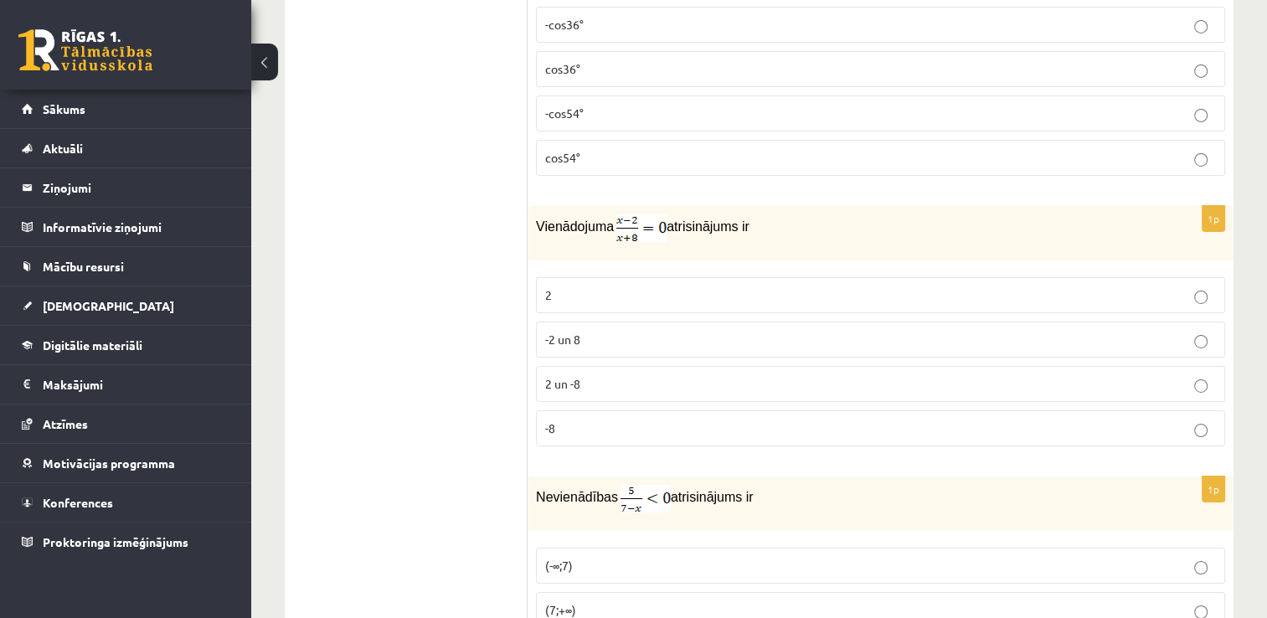
scroll to position [5716, 0]
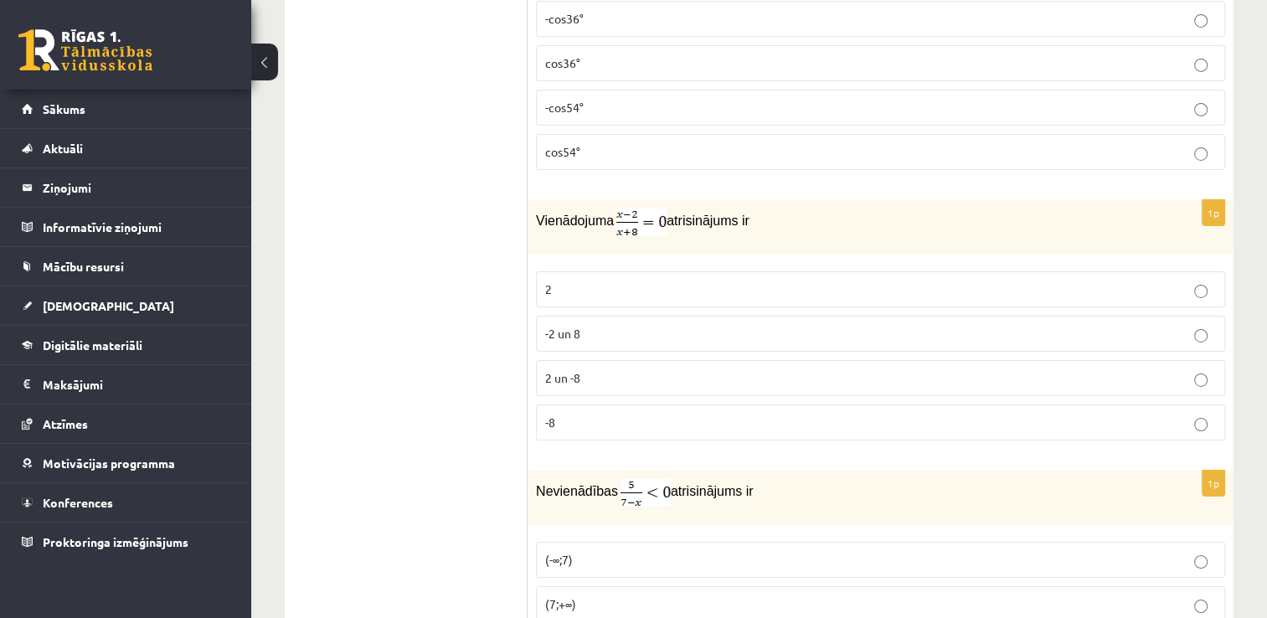
click at [586, 271] on label "2" at bounding box center [880, 289] width 689 height 36
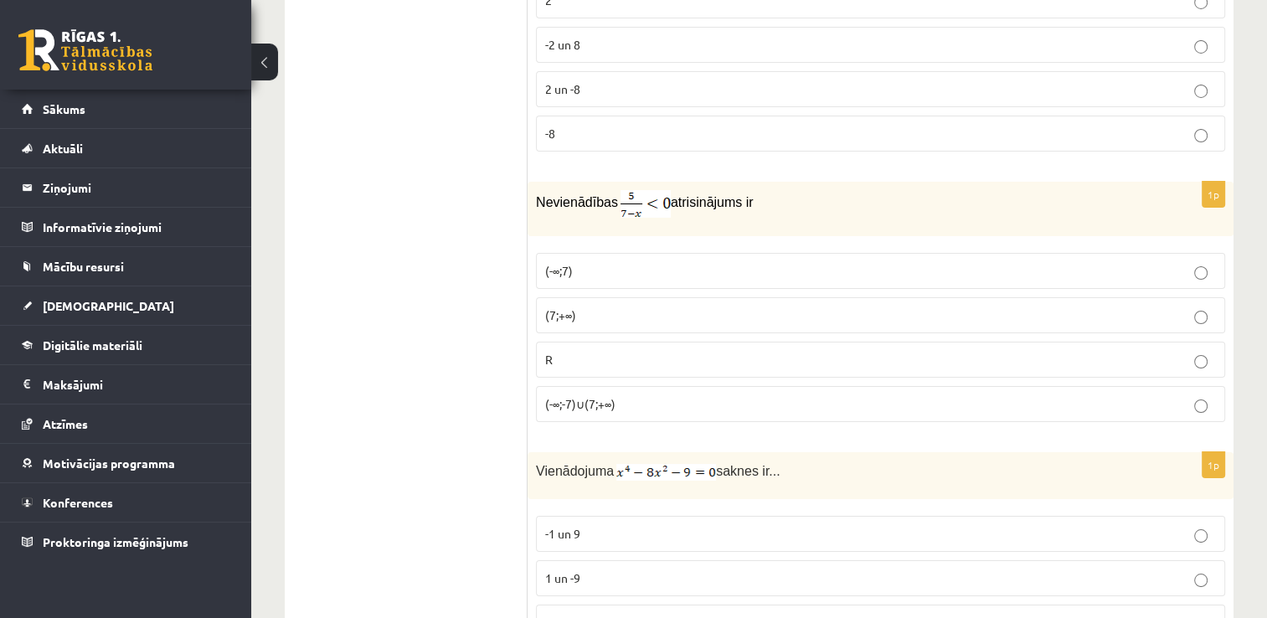
scroll to position [6004, 0]
click at [604, 307] on p "(7;+∞)" at bounding box center [880, 316] width 671 height 18
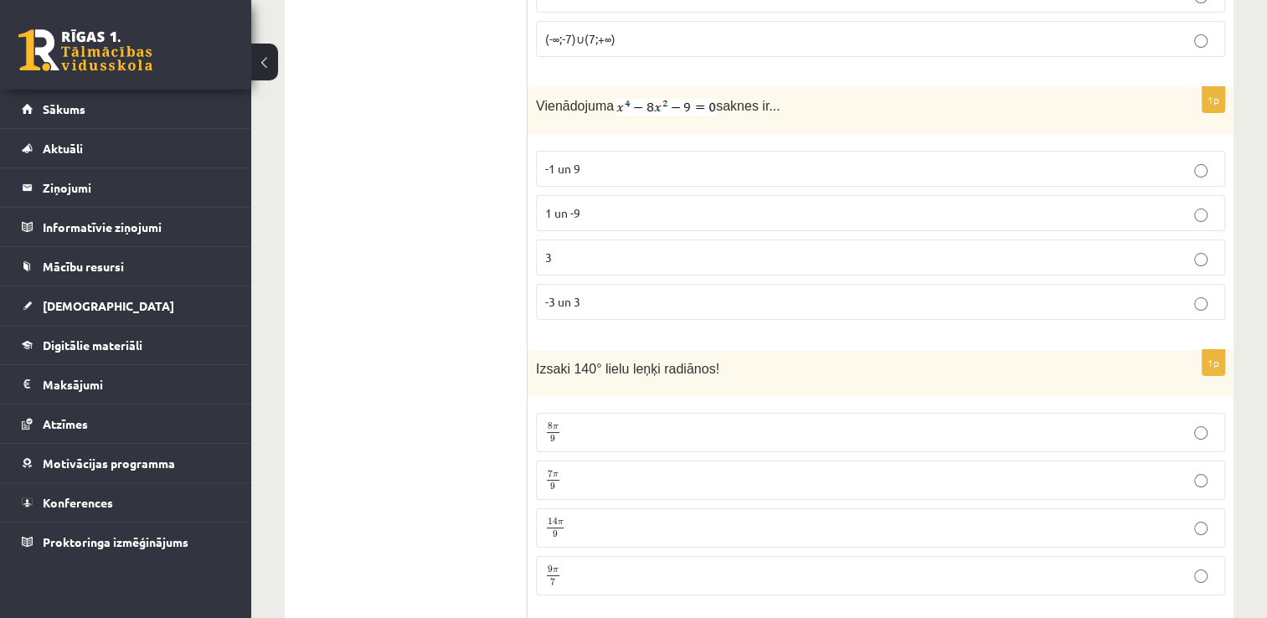
scroll to position [6359, 0]
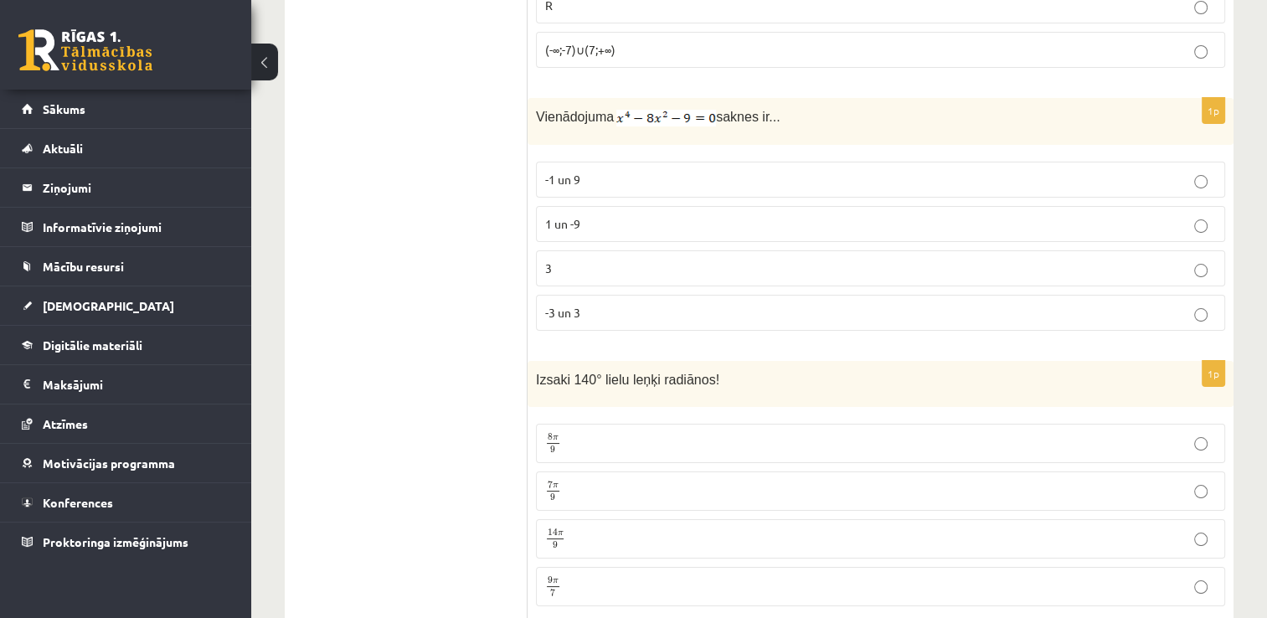
click at [562, 481] on p "7 π 9 7 π 9" at bounding box center [880, 491] width 671 height 21
click at [549, 305] on span "-3 un 3" at bounding box center [562, 312] width 35 height 15
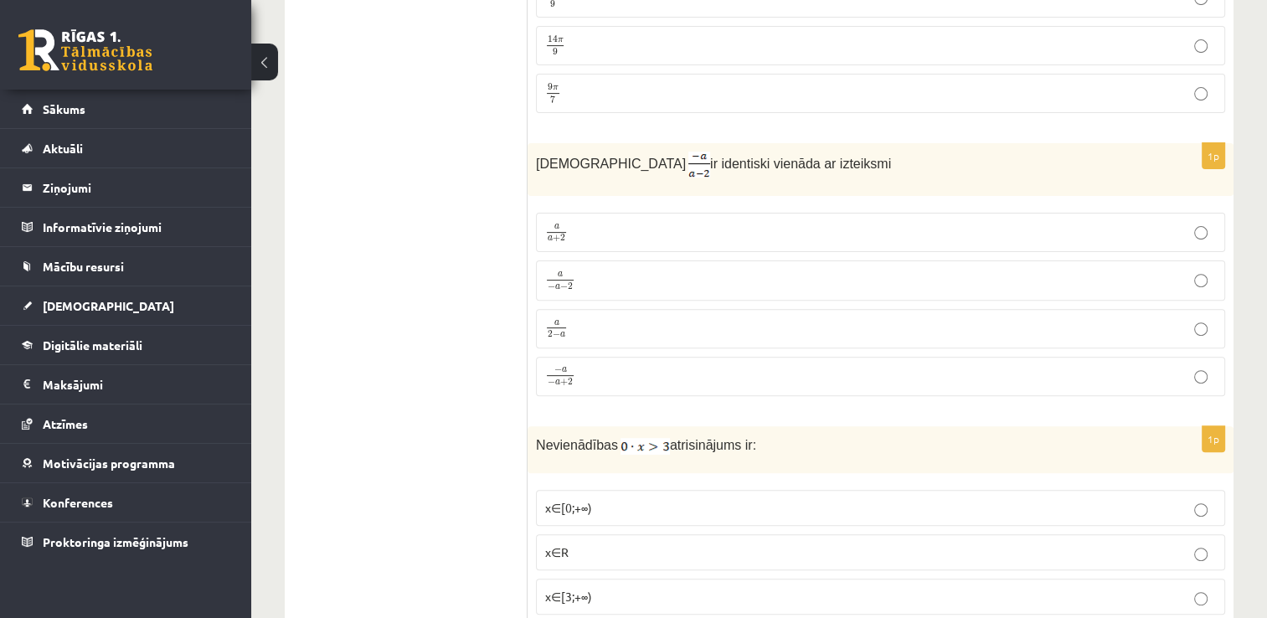
scroll to position [6881, 0]
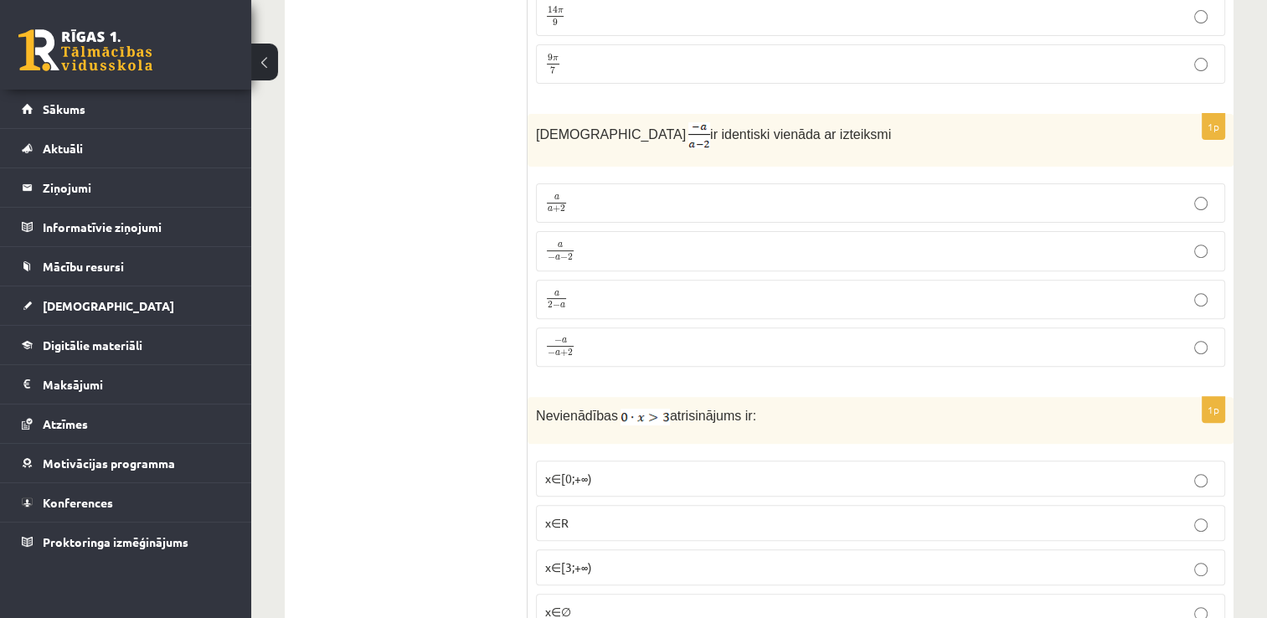
click at [589, 240] on p "a − a − 2 a − a − 2" at bounding box center [880, 250] width 671 height 21
click at [598, 337] on p "− a − a + 2 − a − a + 2" at bounding box center [880, 348] width 671 height 22
click at [572, 549] on label "x∈[3;+∞)" at bounding box center [880, 567] width 689 height 36
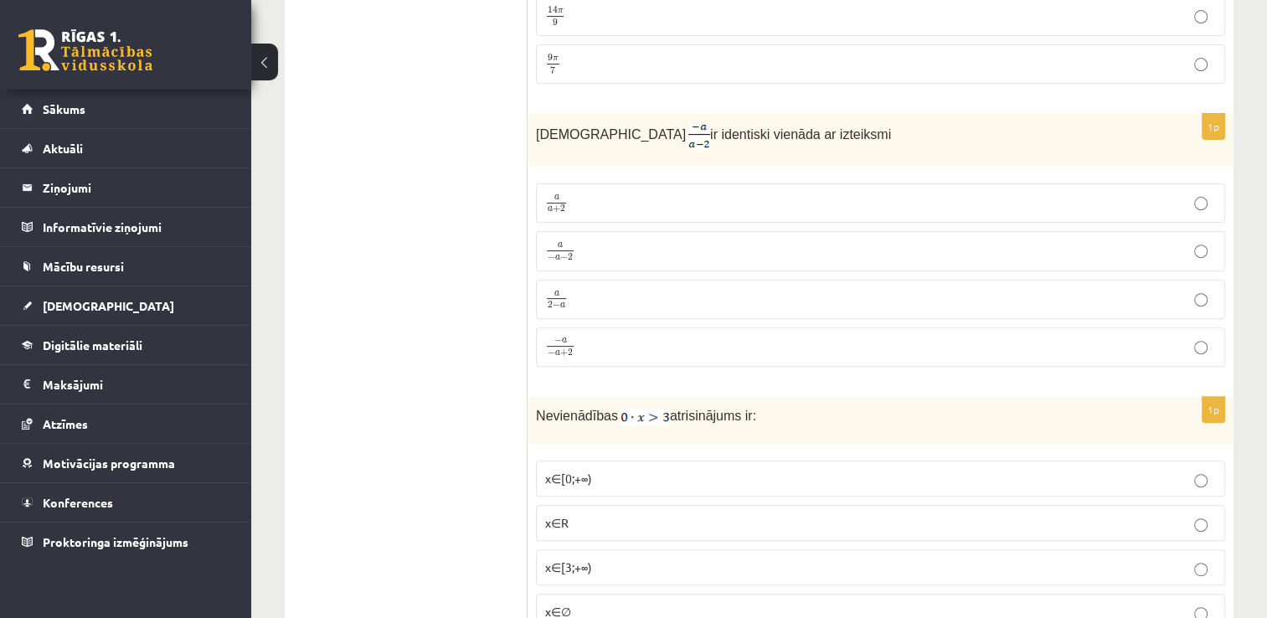
click at [545, 604] on span "x∈∅" at bounding box center [558, 611] width 26 height 15
click at [564, 291] on span "a" at bounding box center [556, 294] width 19 height 6
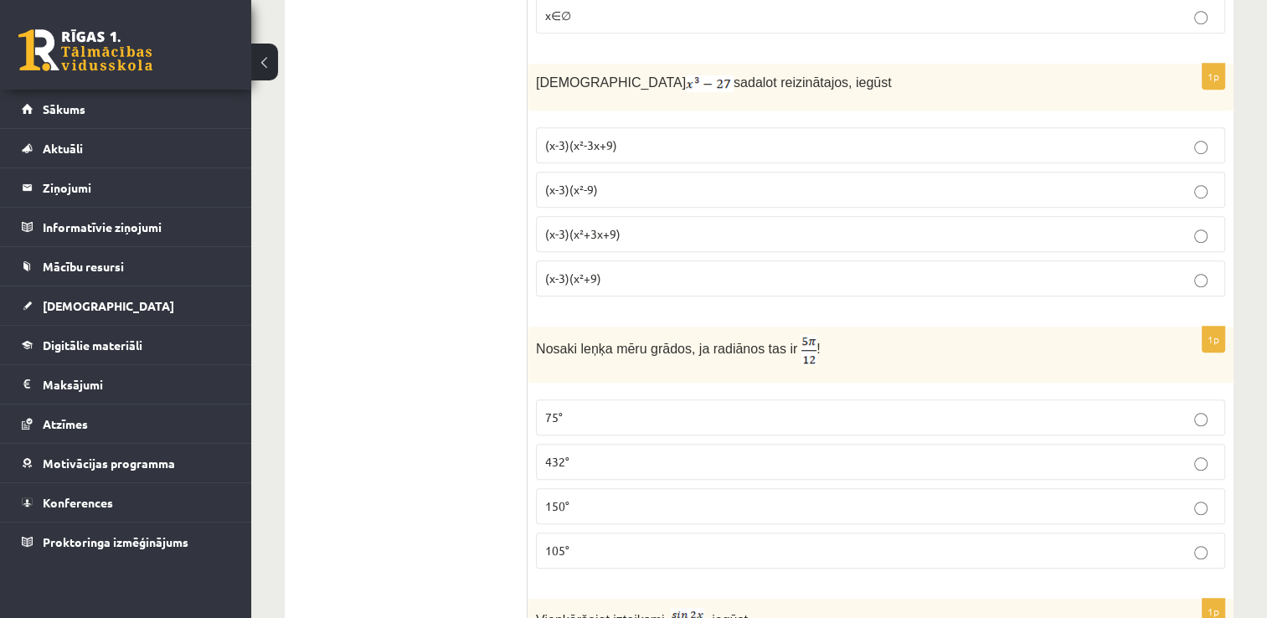
scroll to position [7486, 0]
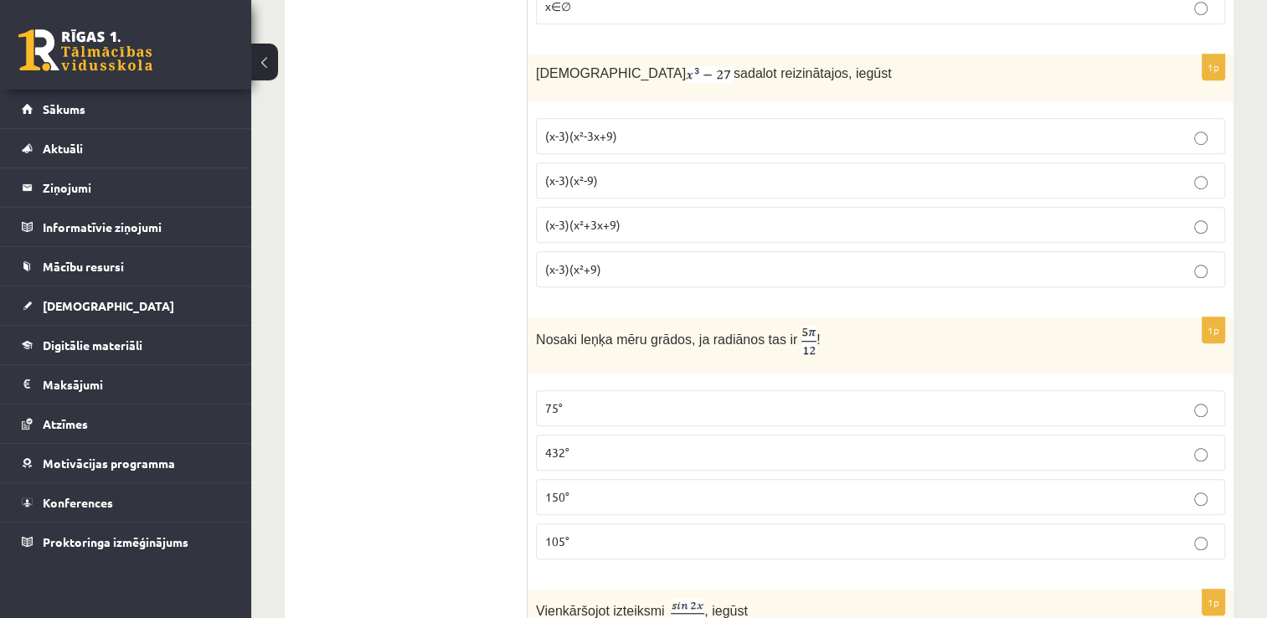
click at [630, 216] on p "(x-3)(x²+3x+9)" at bounding box center [880, 225] width 671 height 18
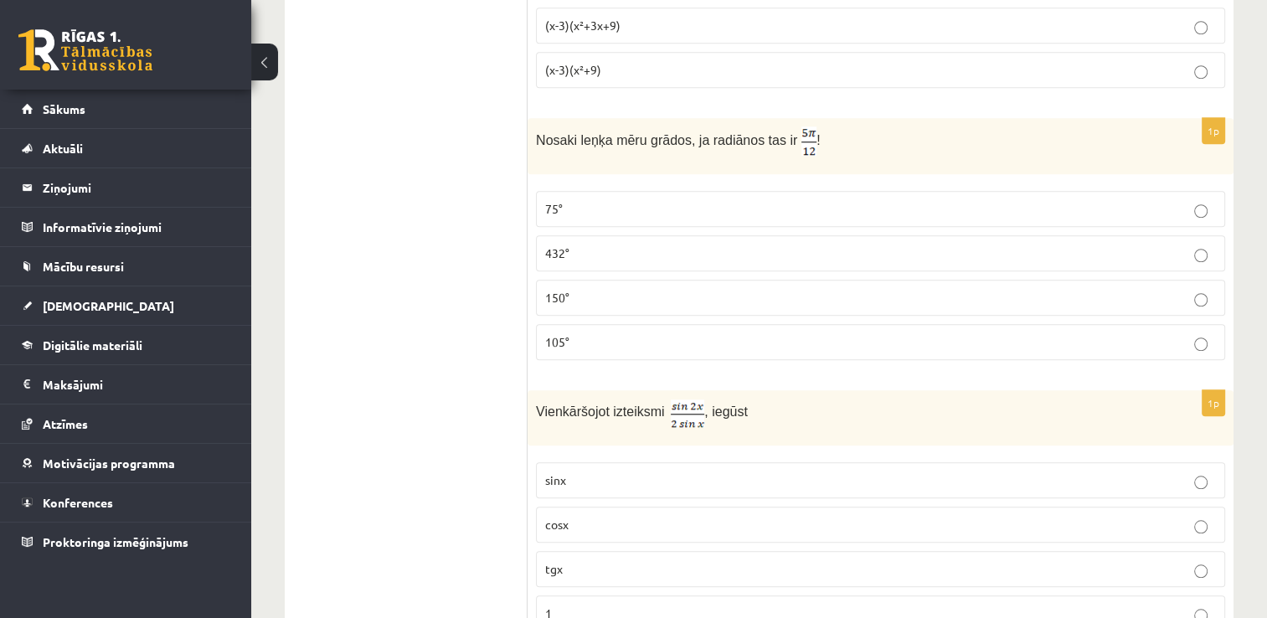
scroll to position [7734, 0]
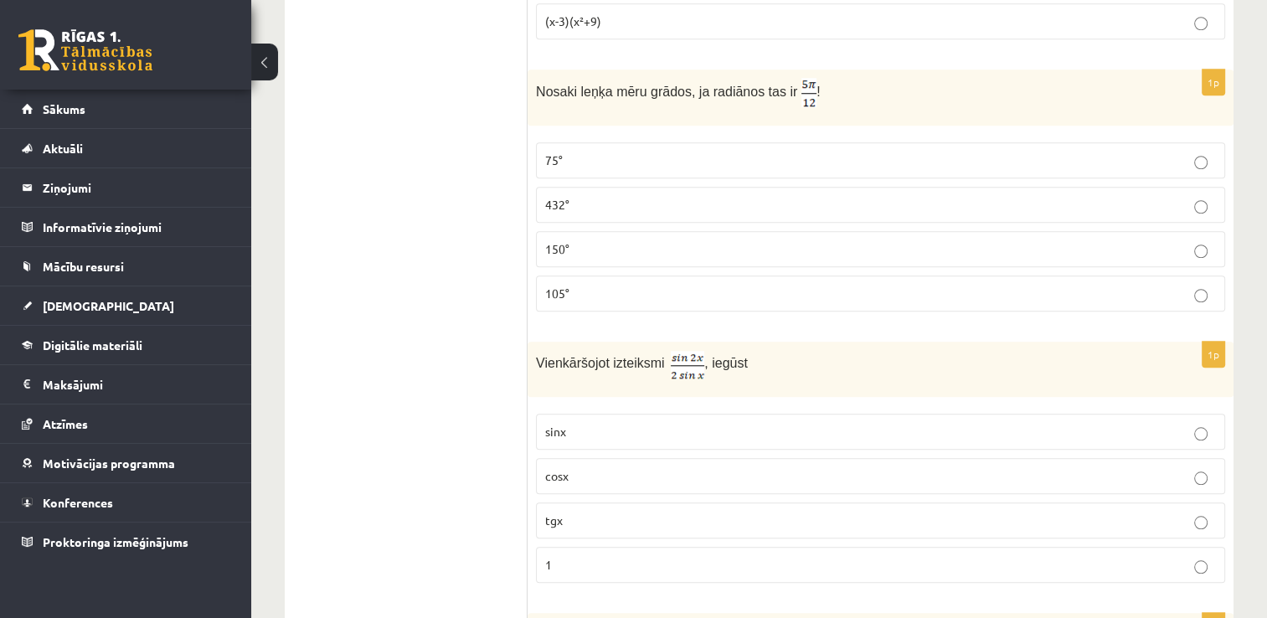
click at [615, 152] on p "75°" at bounding box center [880, 161] width 671 height 18
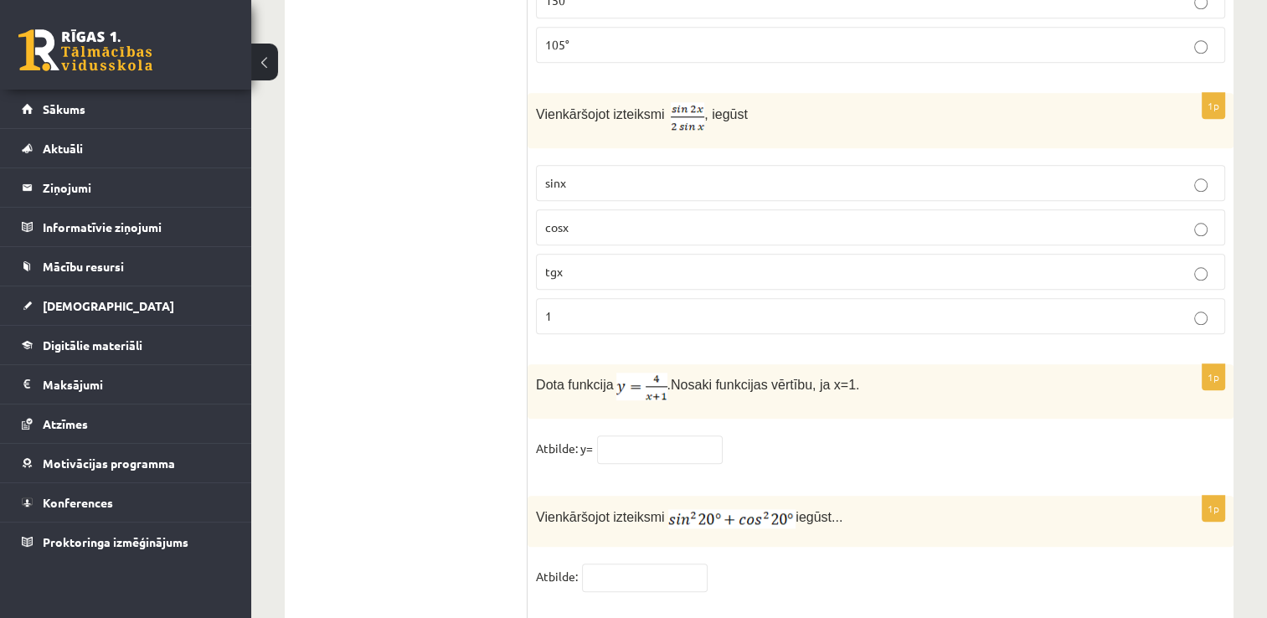
scroll to position [7982, 0]
click at [585, 219] on p "cosx" at bounding box center [880, 228] width 671 height 18
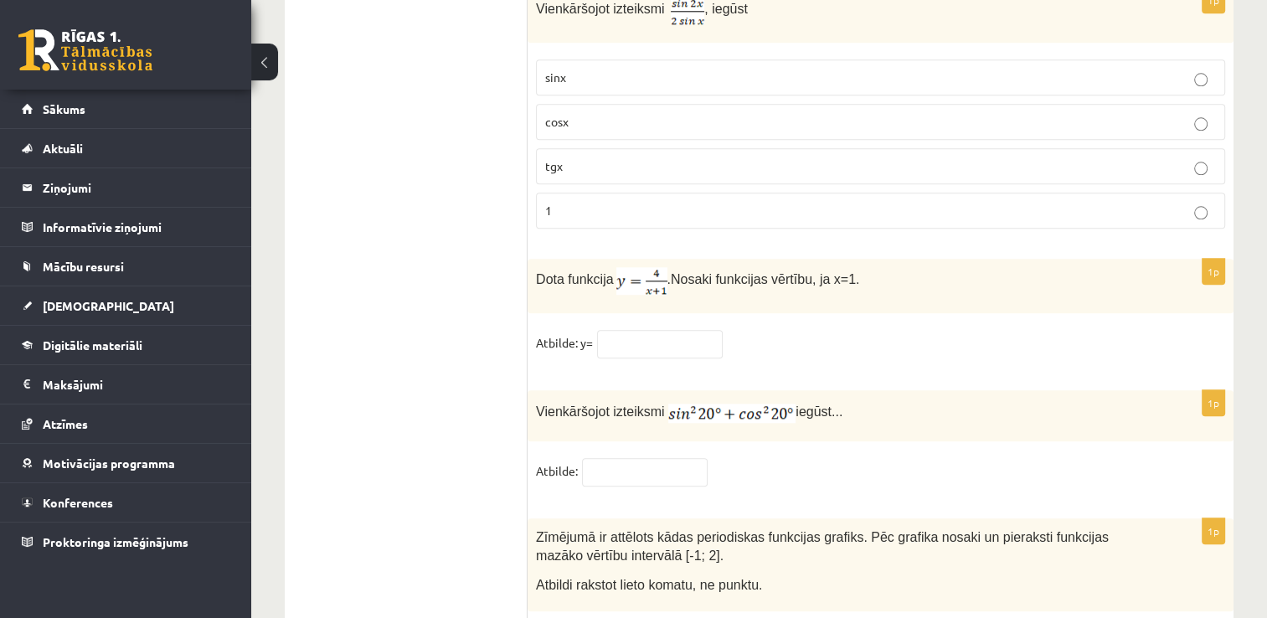
scroll to position [8089, 0]
click at [653, 329] on input "text" at bounding box center [660, 343] width 126 height 28
type input "*"
click at [609, 404] on span "Vienkāršojot izteiksmi" at bounding box center [600, 411] width 129 height 14
click at [679, 457] on input "text" at bounding box center [645, 471] width 126 height 28
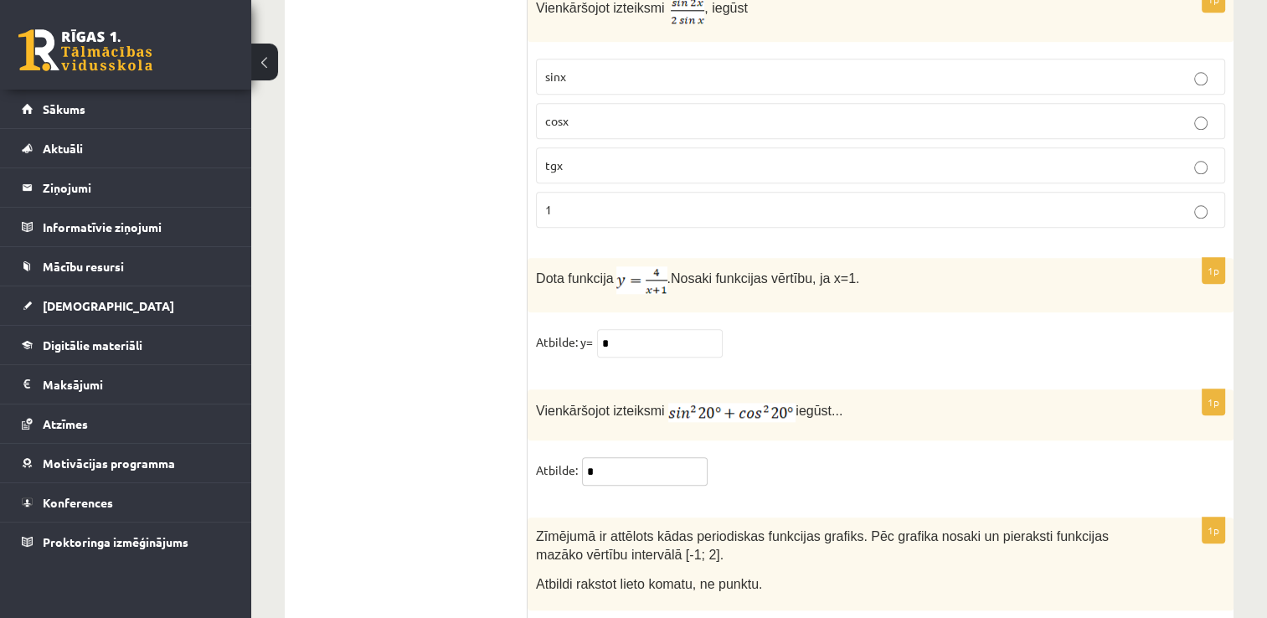
type input "*"
click at [663, 529] on span "Zīmējumā ir attēlots kādas periodiskas funkcijas grafiks. Pēc grafika nosaki un…" at bounding box center [822, 545] width 573 height 33
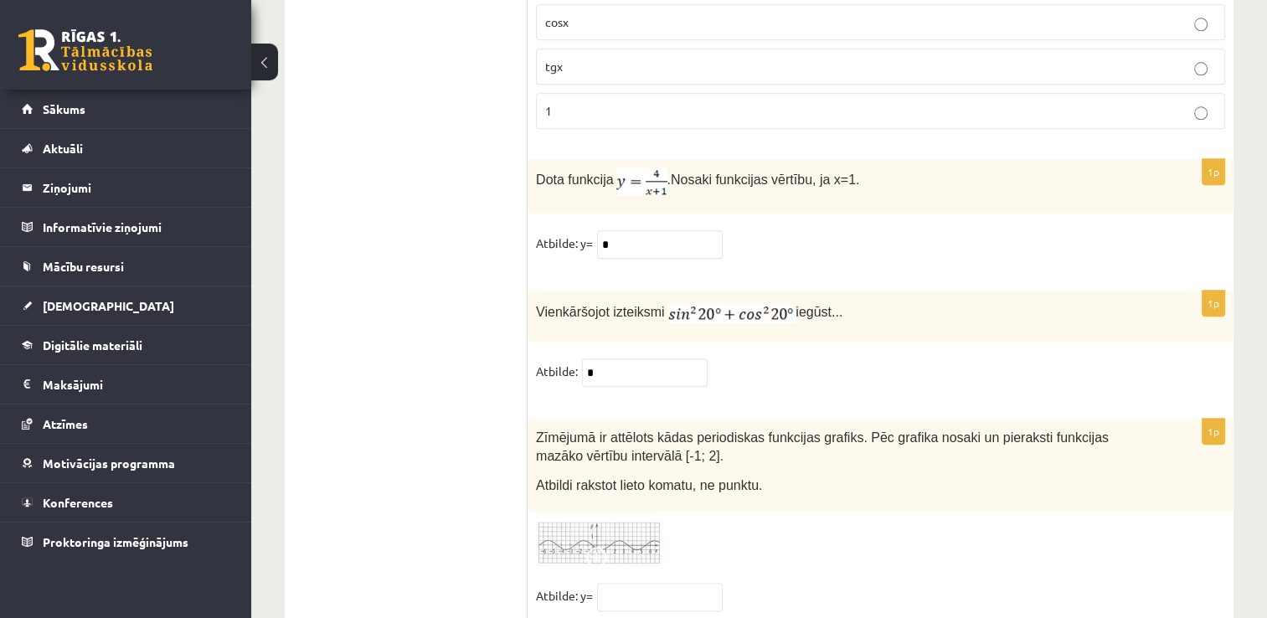
click at [635, 520] on img at bounding box center [599, 543] width 126 height 46
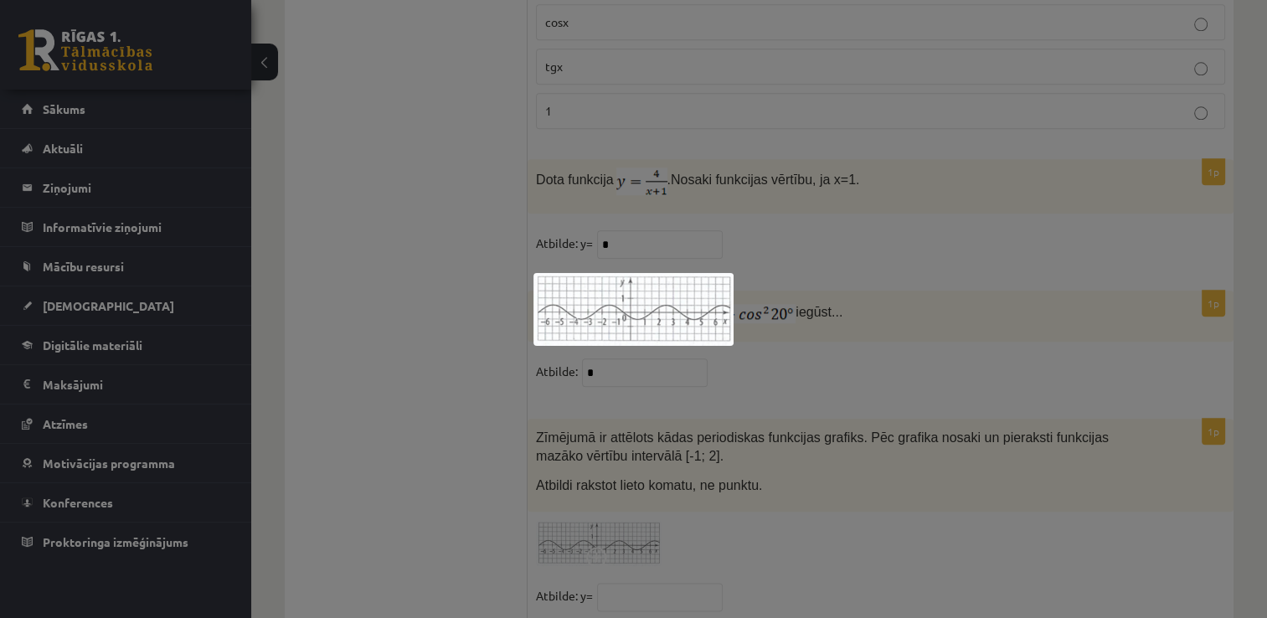
click at [454, 489] on div at bounding box center [633, 309] width 1267 height 618
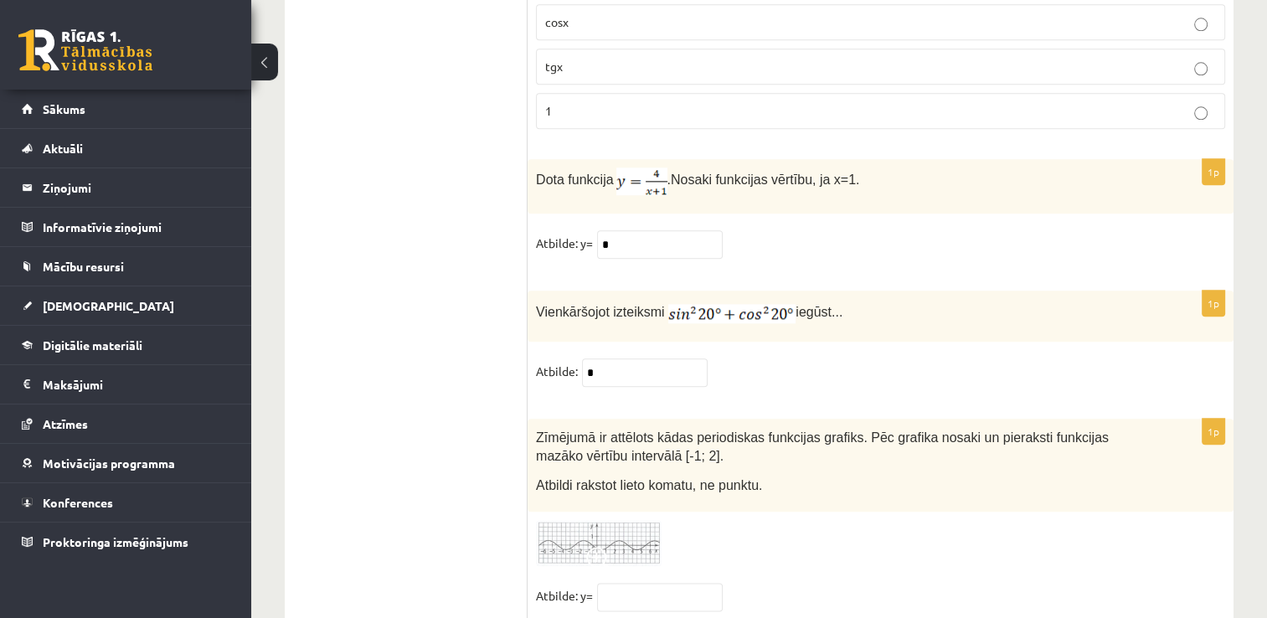
click at [600, 520] on img at bounding box center [599, 543] width 126 height 46
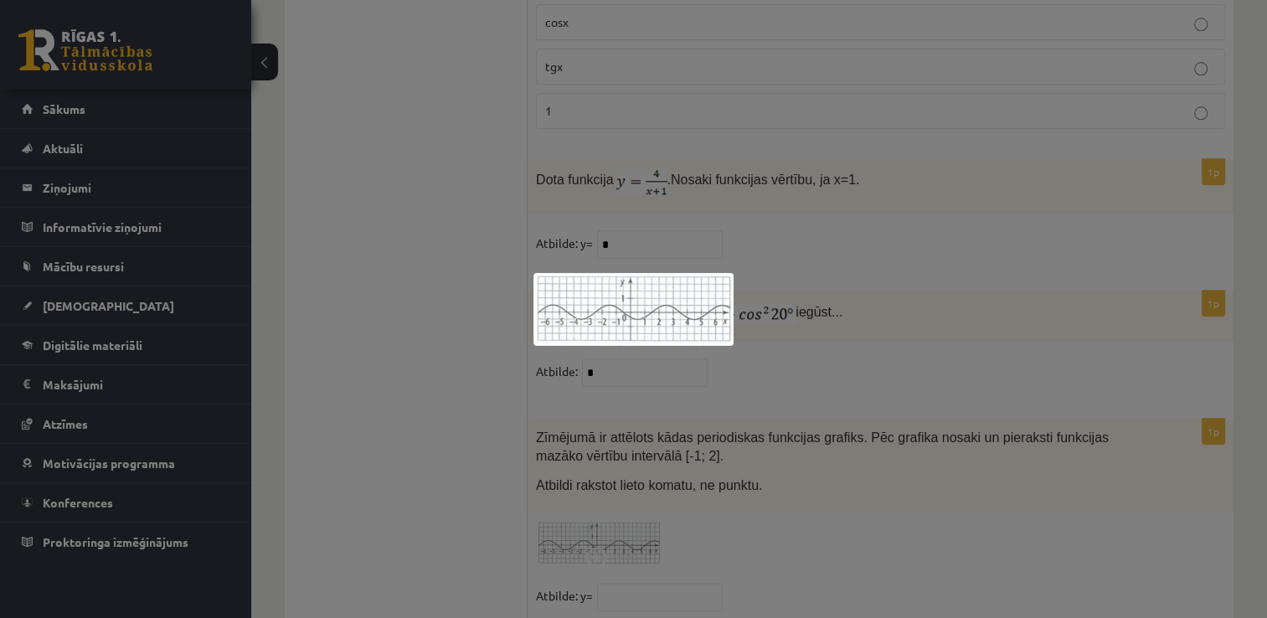
click at [629, 296] on img at bounding box center [633, 309] width 200 height 73
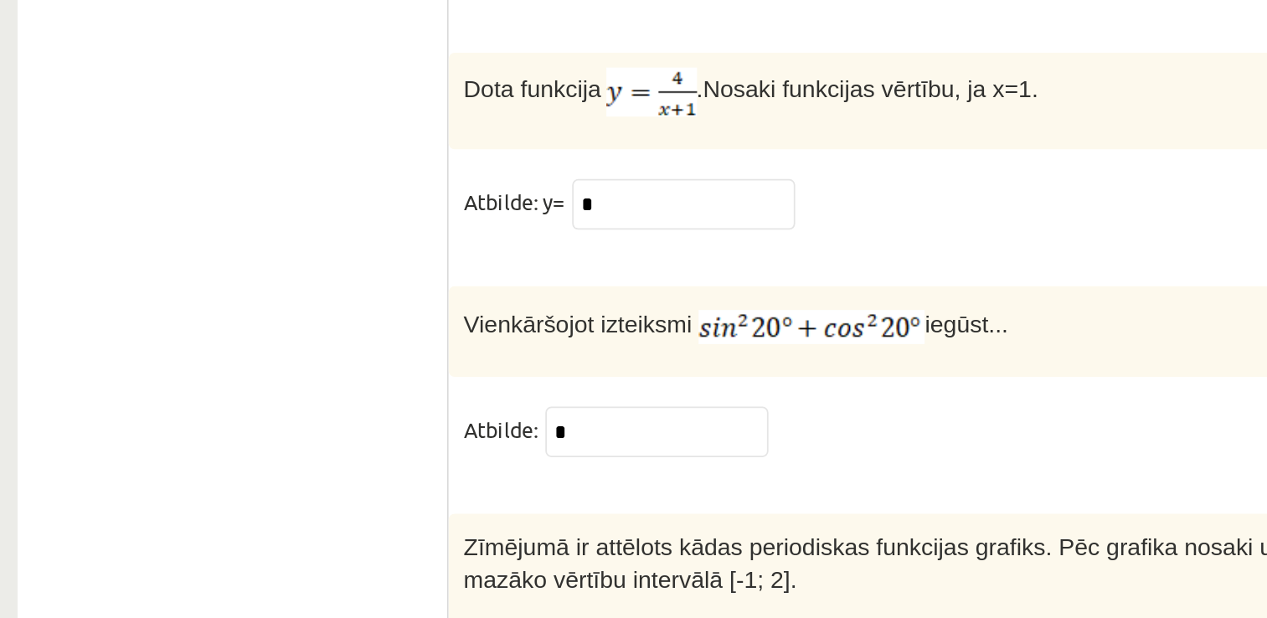
click at [615, 520] on img at bounding box center [599, 543] width 126 height 46
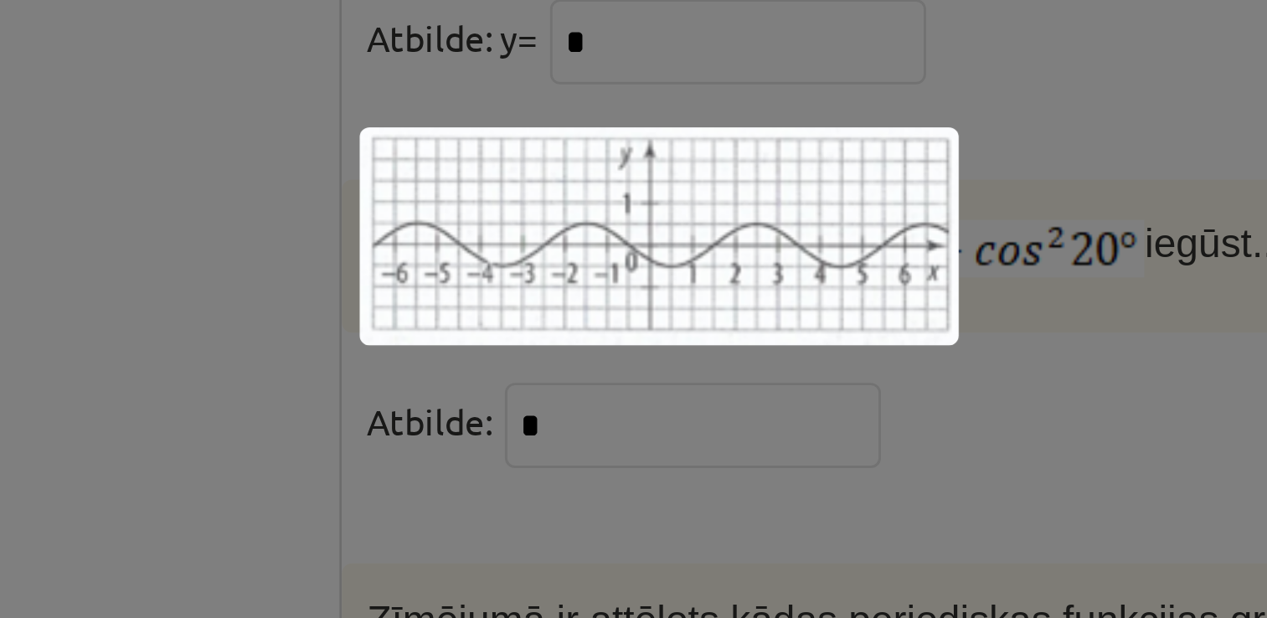
click at [485, 393] on div at bounding box center [633, 309] width 1267 height 618
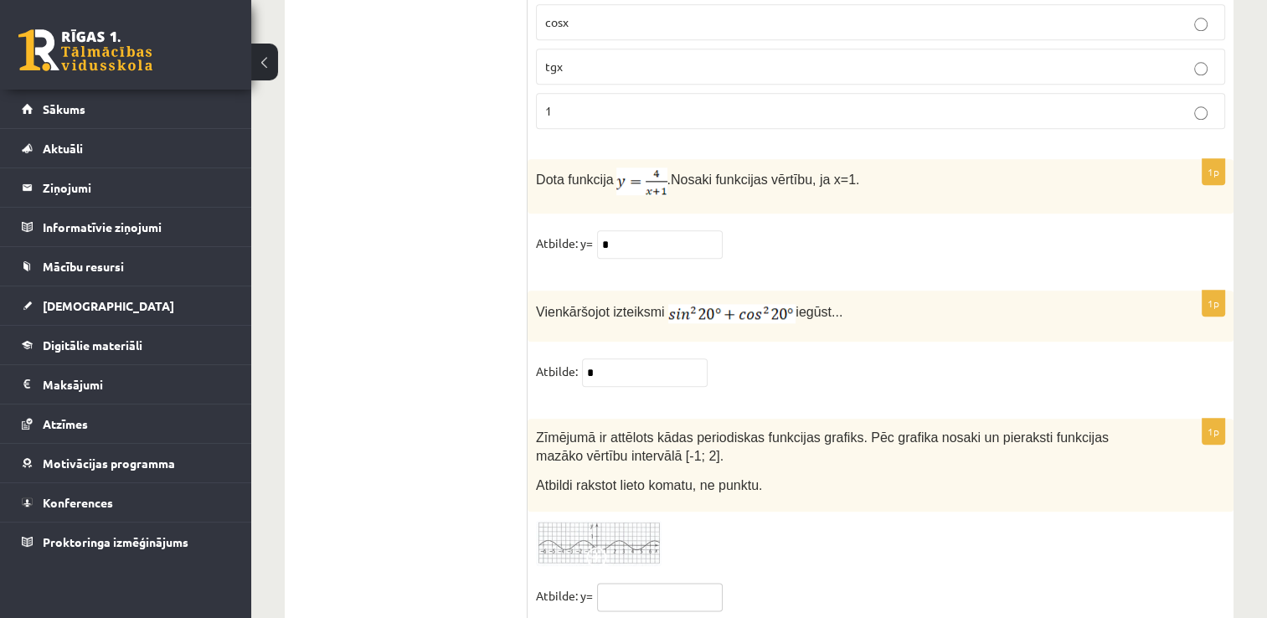
click at [639, 583] on input "text" at bounding box center [660, 597] width 126 height 28
type input "*"
click at [536, 520] on img at bounding box center [599, 543] width 126 height 46
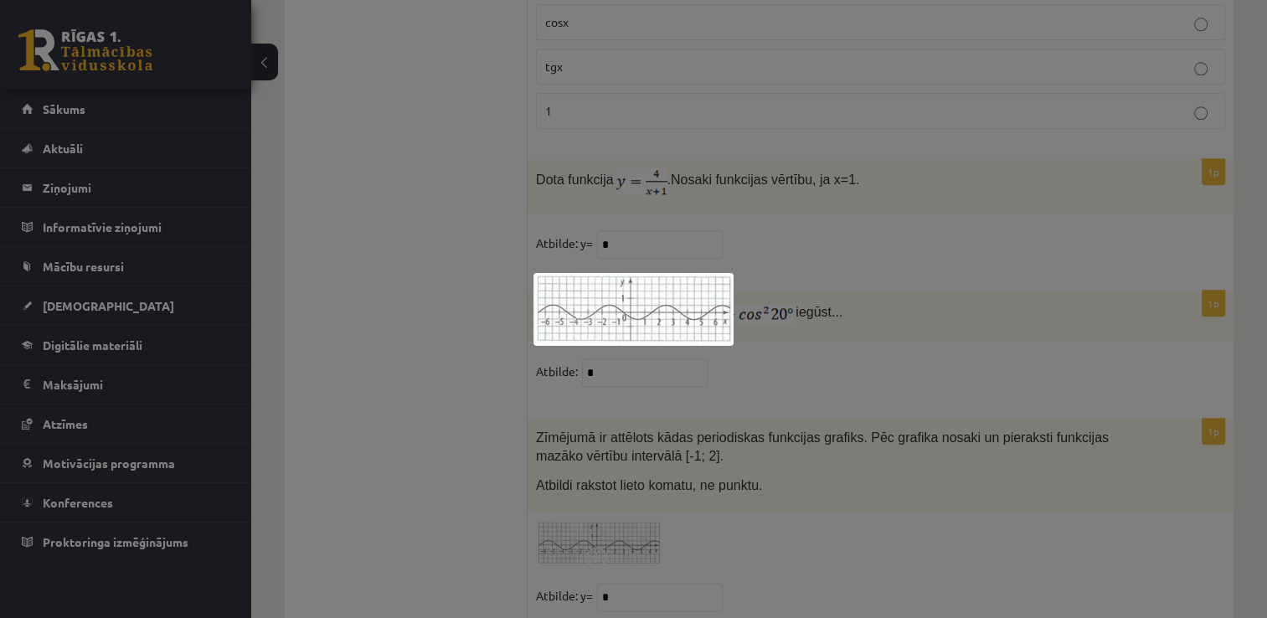
click at [923, 518] on div at bounding box center [633, 309] width 1267 height 618
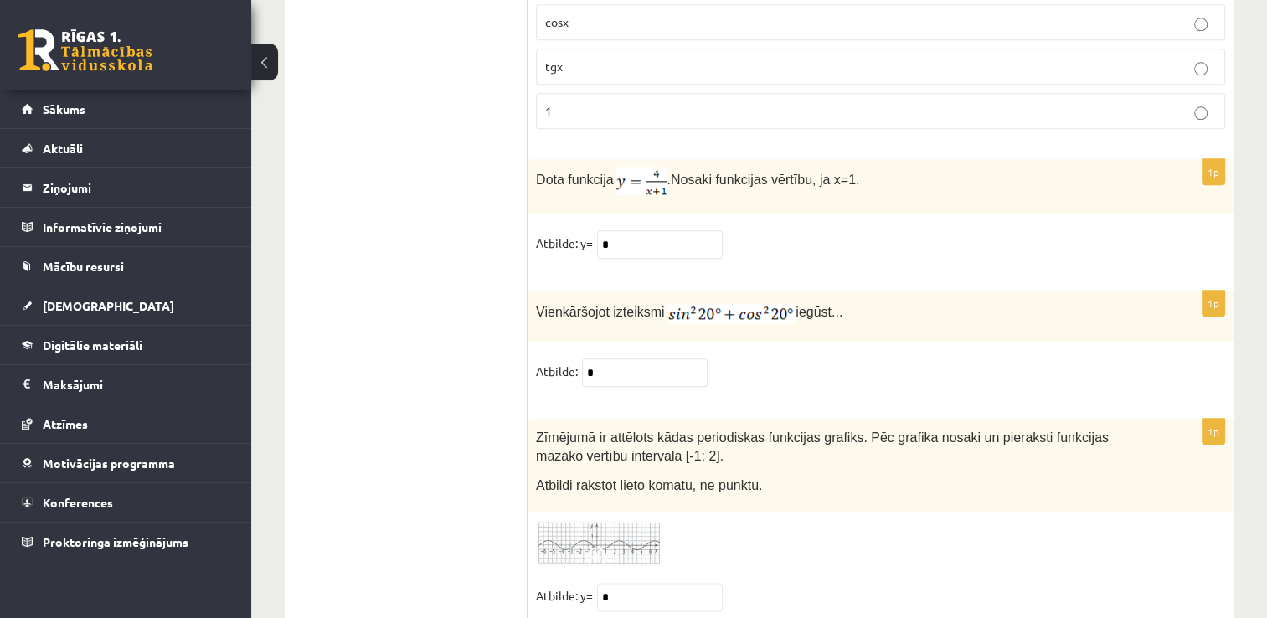
click at [1027, 520] on div at bounding box center [880, 543] width 689 height 46
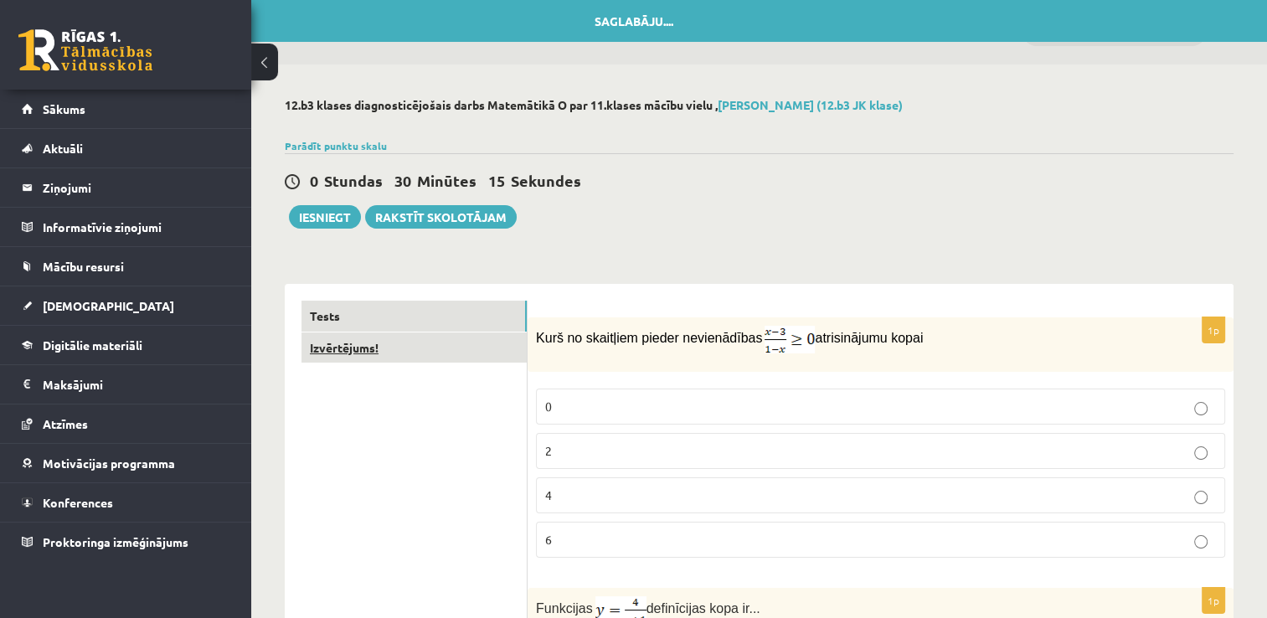
scroll to position [0, 0]
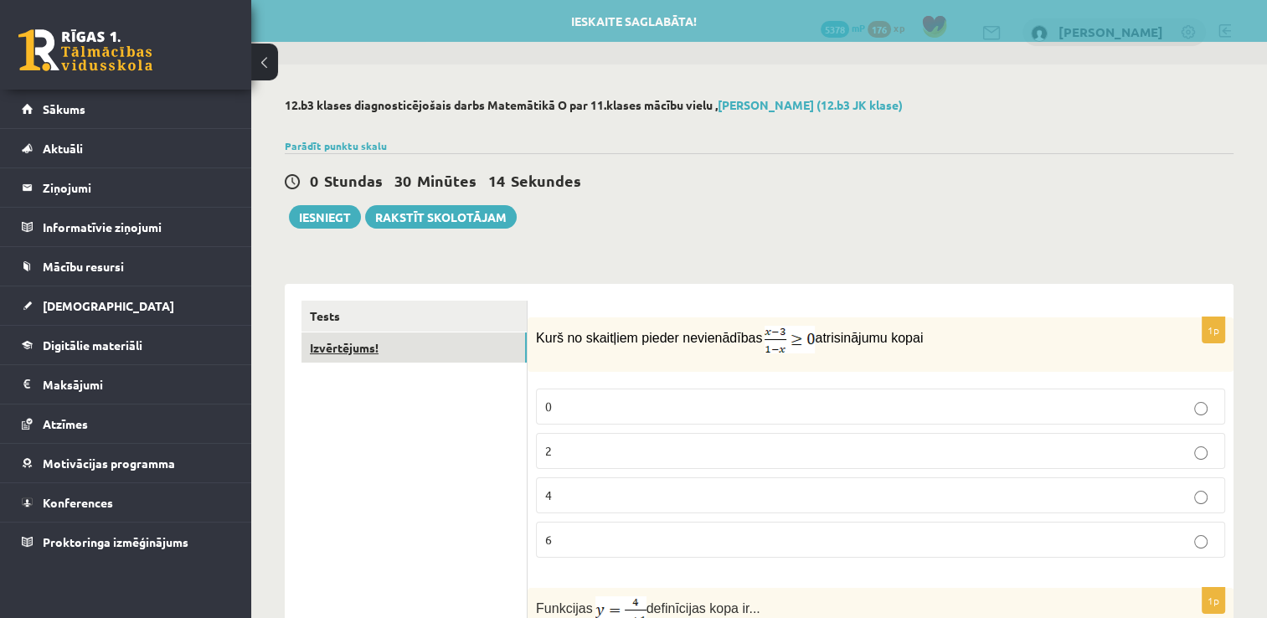
click at [462, 350] on link "Izvērtējums!" at bounding box center [413, 347] width 225 height 31
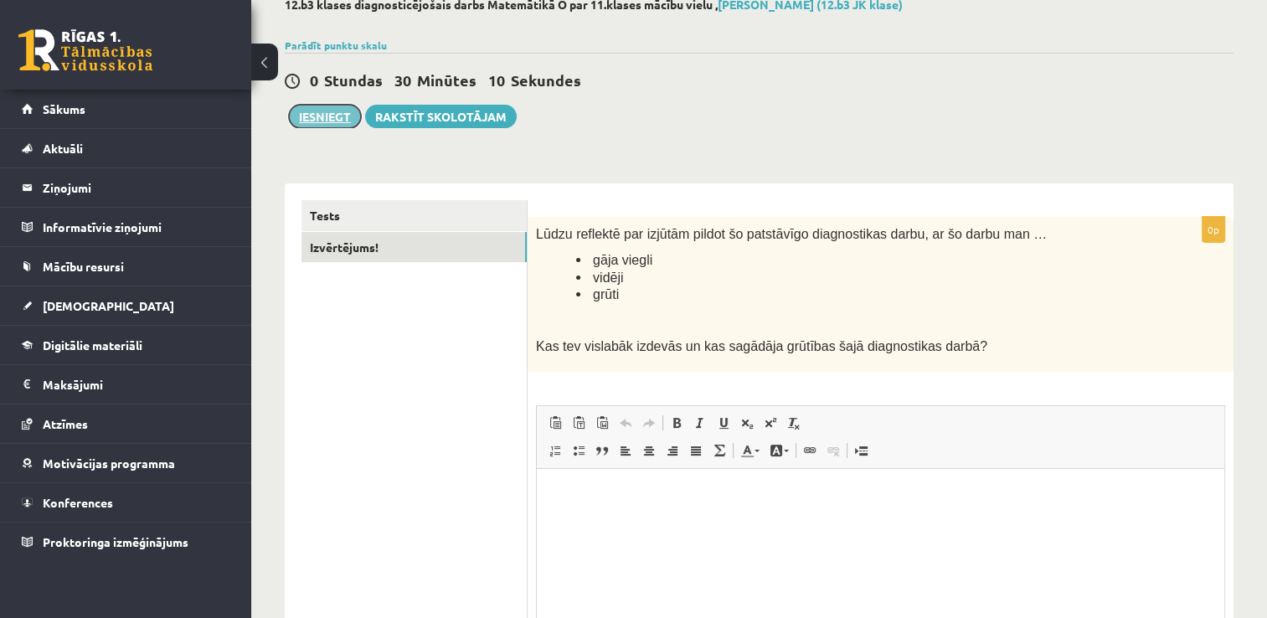
click at [317, 110] on button "Iesniegt" at bounding box center [325, 116] width 72 height 23
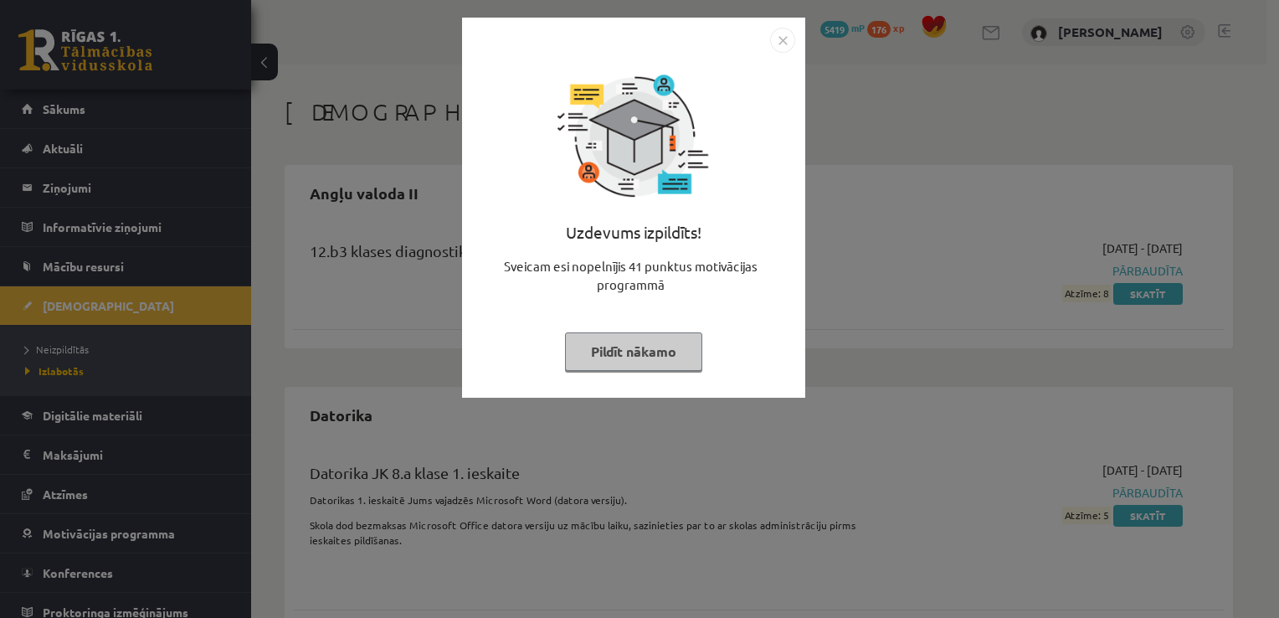
click at [792, 42] on img "Close" at bounding box center [782, 40] width 25 height 25
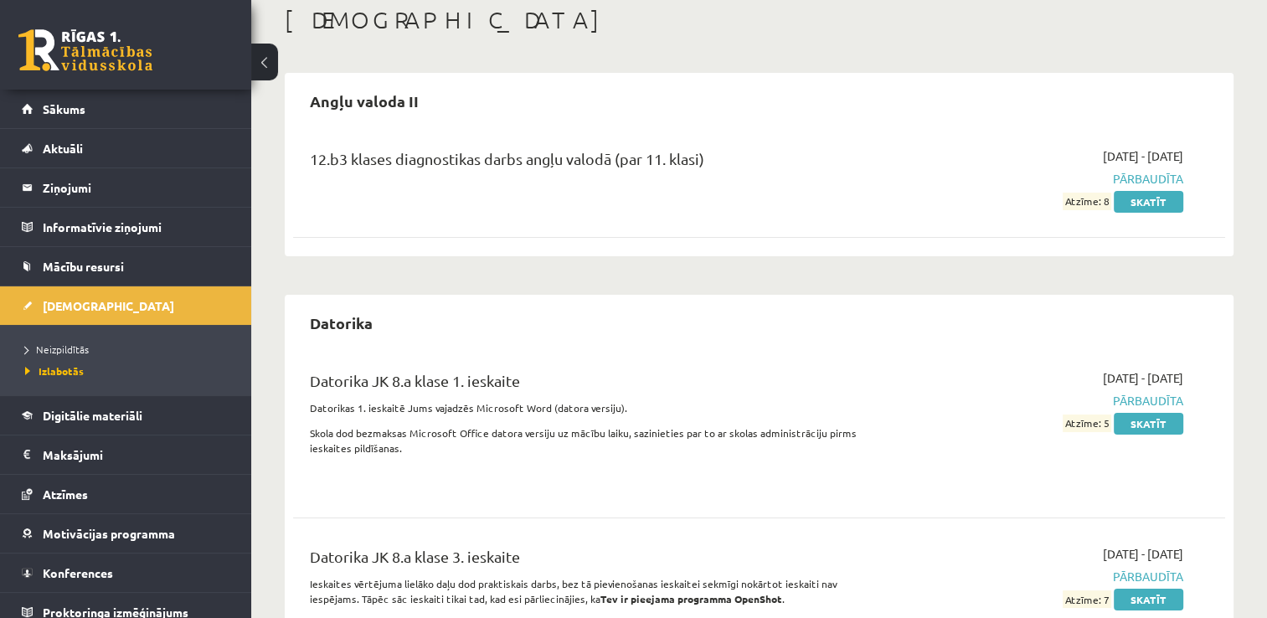
scroll to position [96, 0]
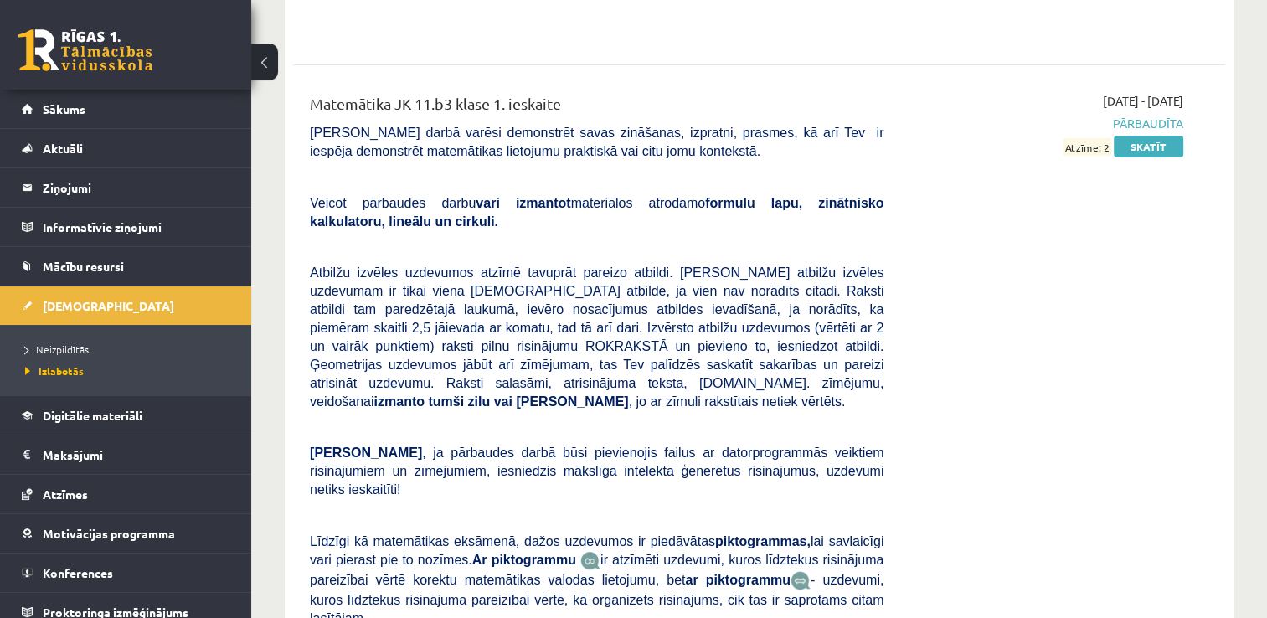
scroll to position [13270, 0]
